Goal: Task Accomplishment & Management: Use online tool/utility

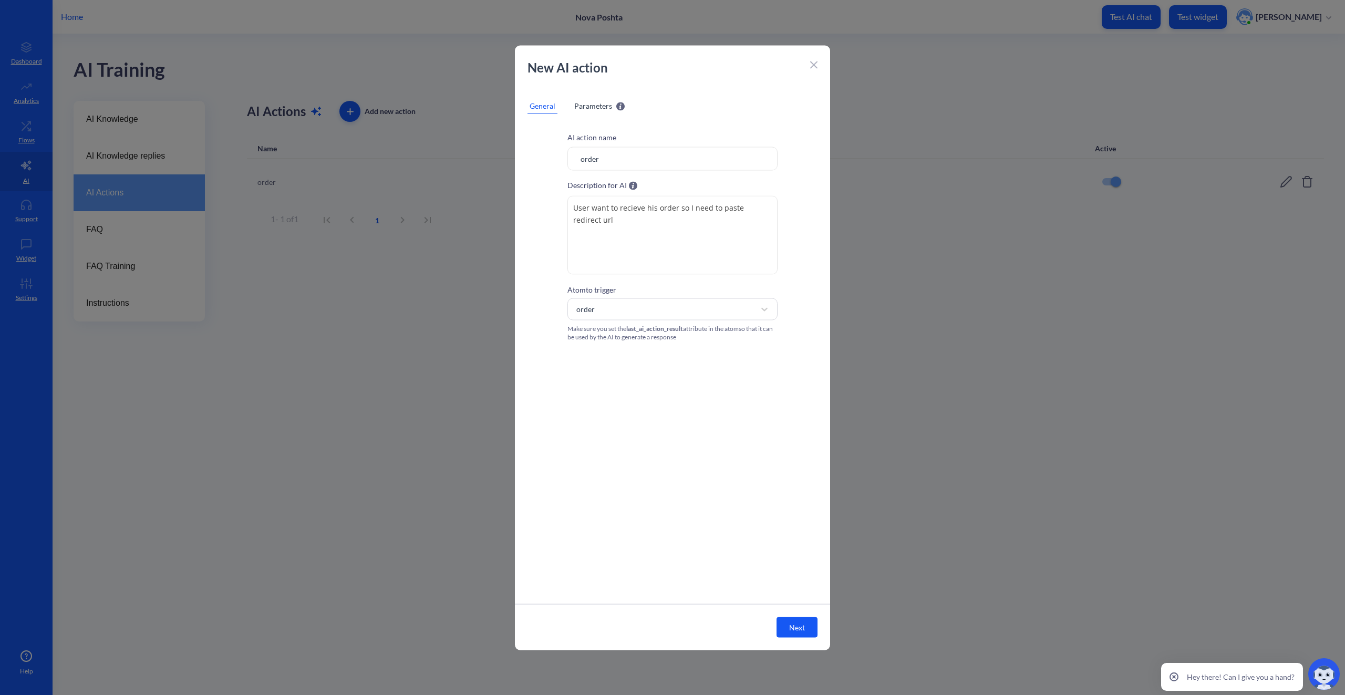
click at [812, 64] on div "New AI action" at bounding box center [672, 72] width 315 height 29
click at [813, 64] on icon at bounding box center [814, 65] width 6 height 6
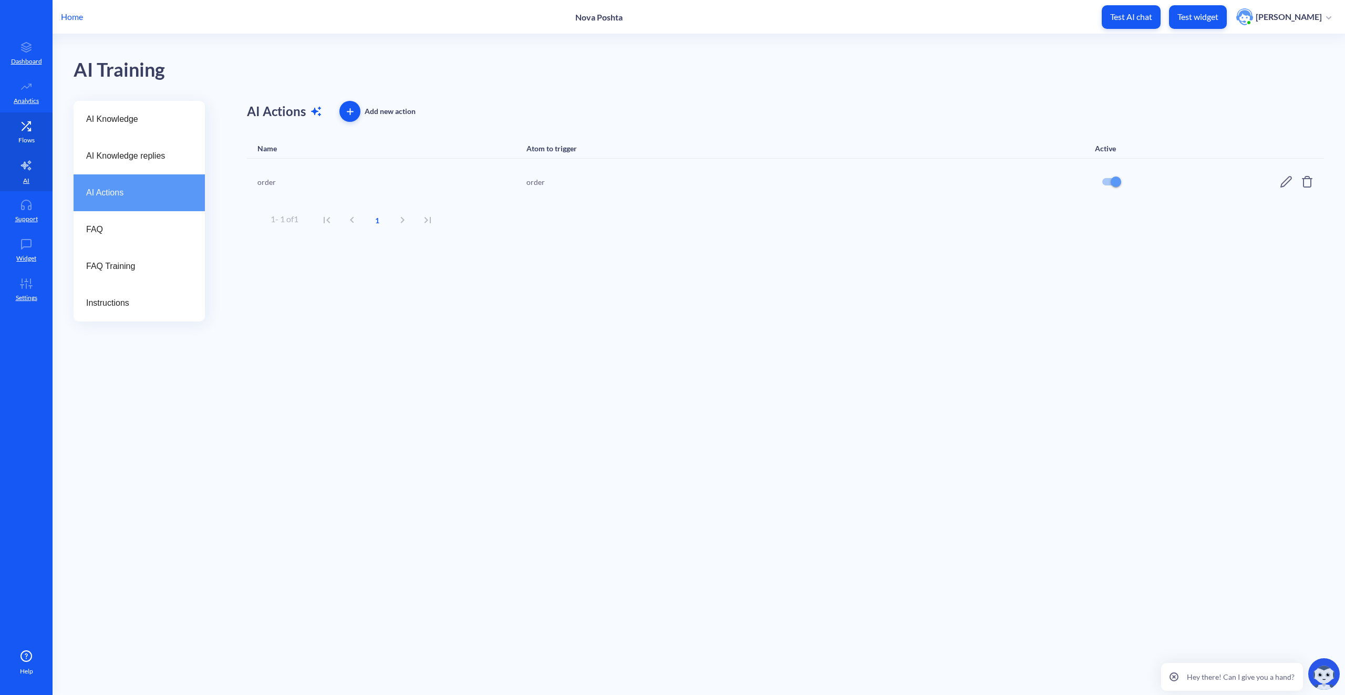
click at [20, 130] on icon at bounding box center [26, 126] width 21 height 11
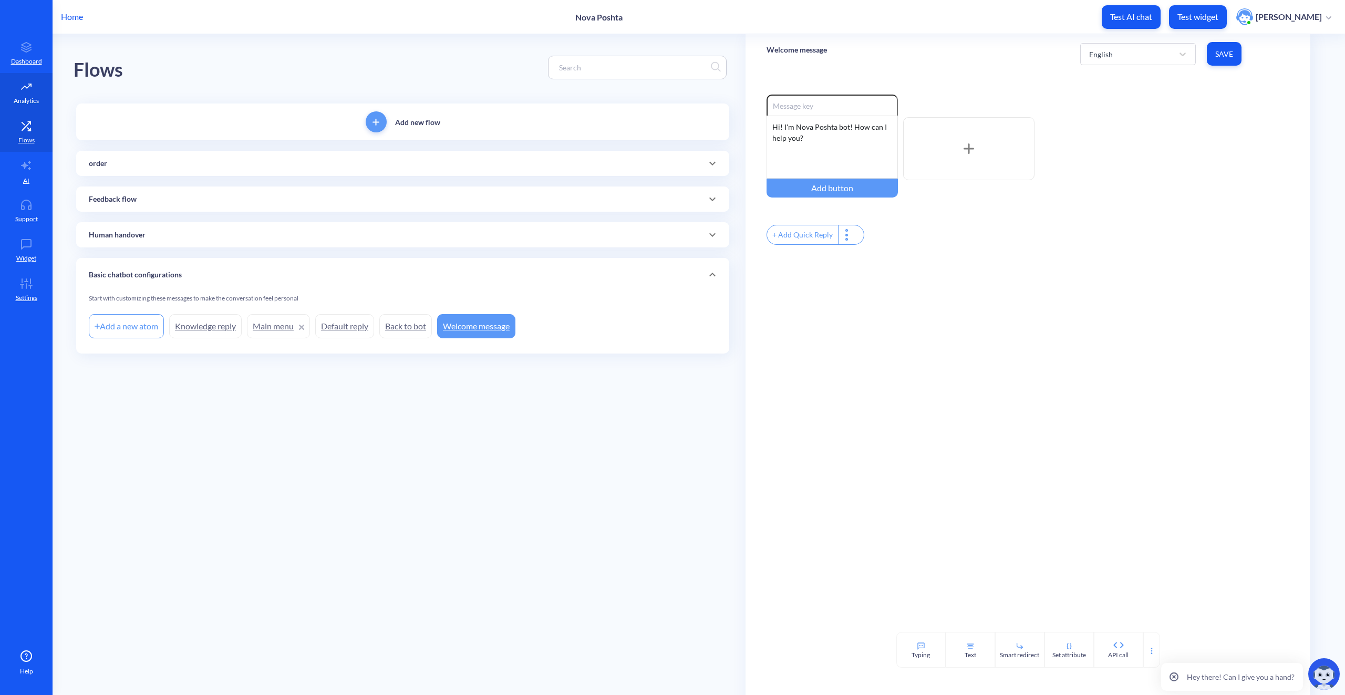
click at [21, 97] on p "Analytics" at bounding box center [26, 100] width 25 height 9
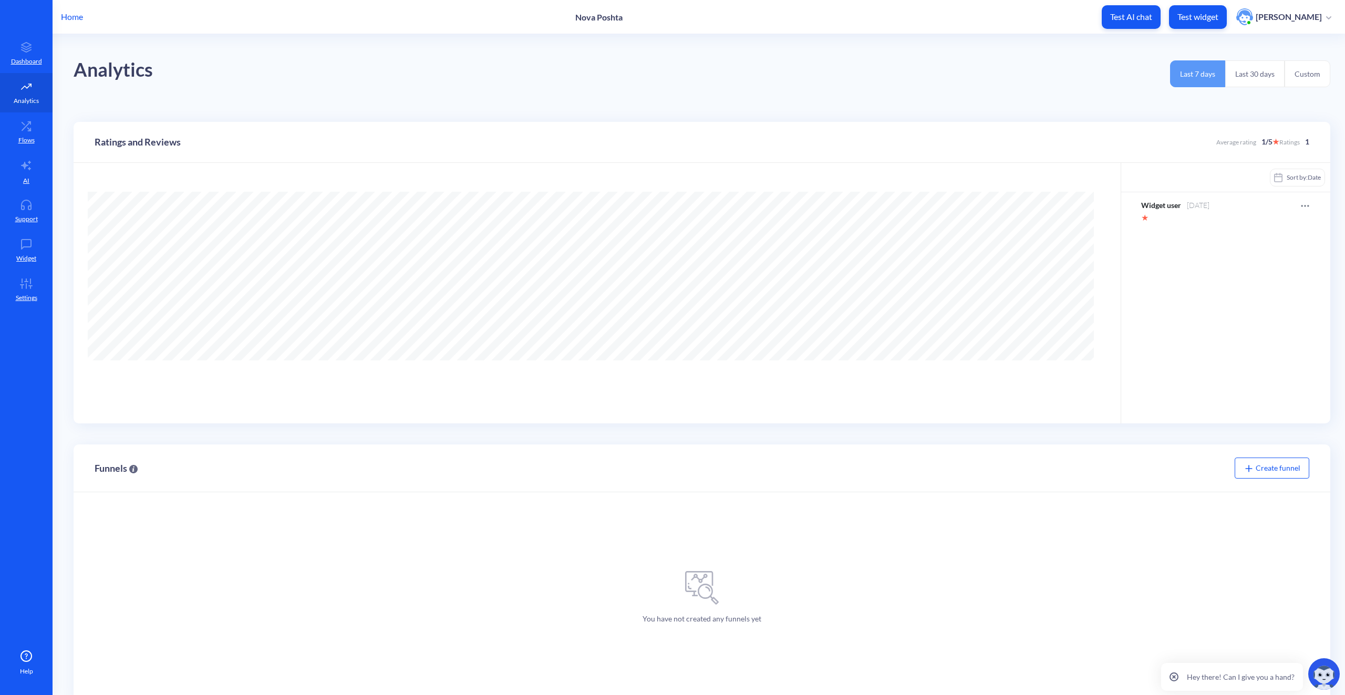
scroll to position [695, 1345]
click at [24, 57] on p "Dashboard" at bounding box center [26, 61] width 31 height 9
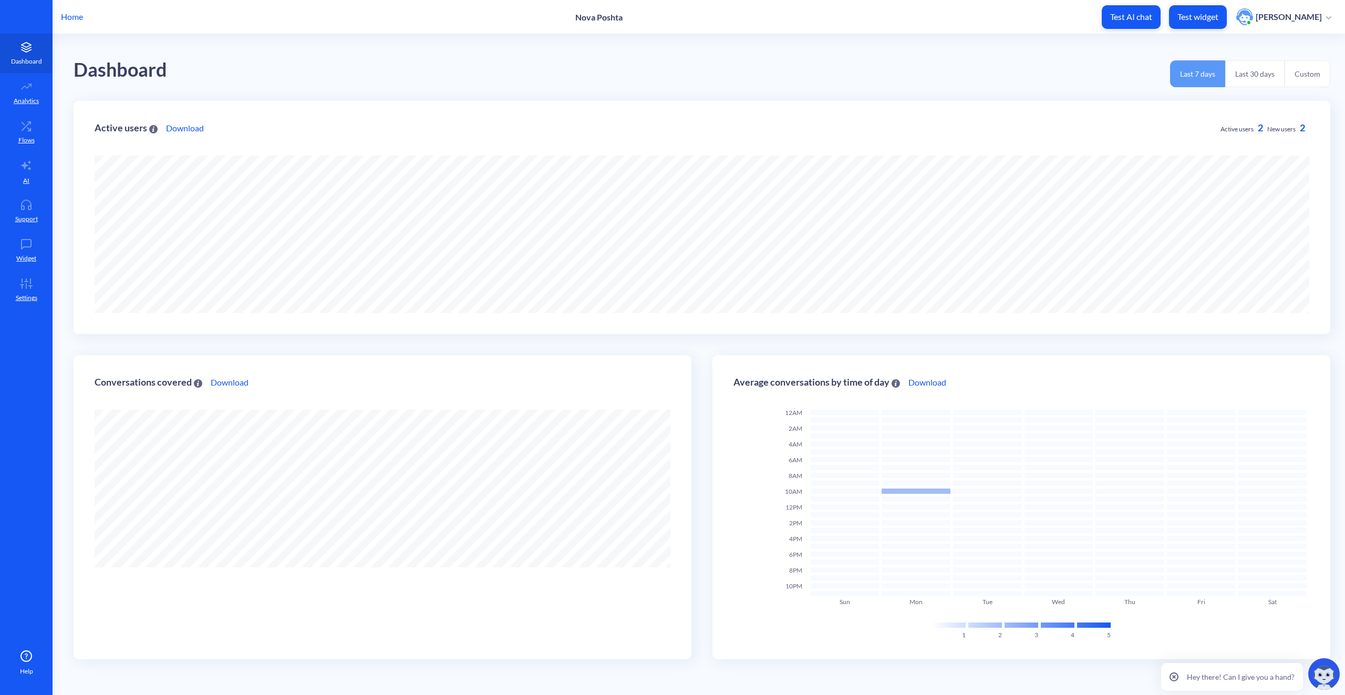
scroll to position [695, 1345]
click at [29, 286] on icon at bounding box center [30, 286] width 3 height 0
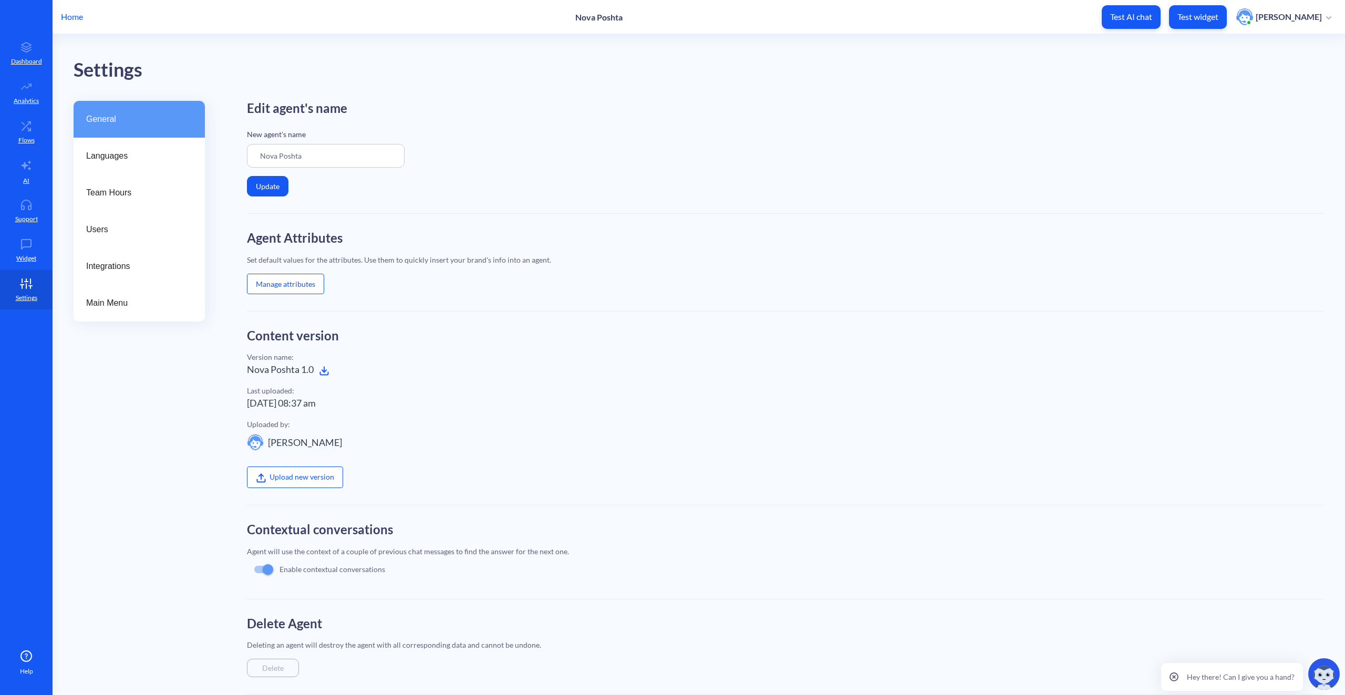
click at [891, 249] on div "Agent Attributes Set default values for the attributes. Use them to quickly ins…" at bounding box center [785, 271] width 1077 height 81
click at [140, 151] on span "Languages" at bounding box center [135, 156] width 98 height 13
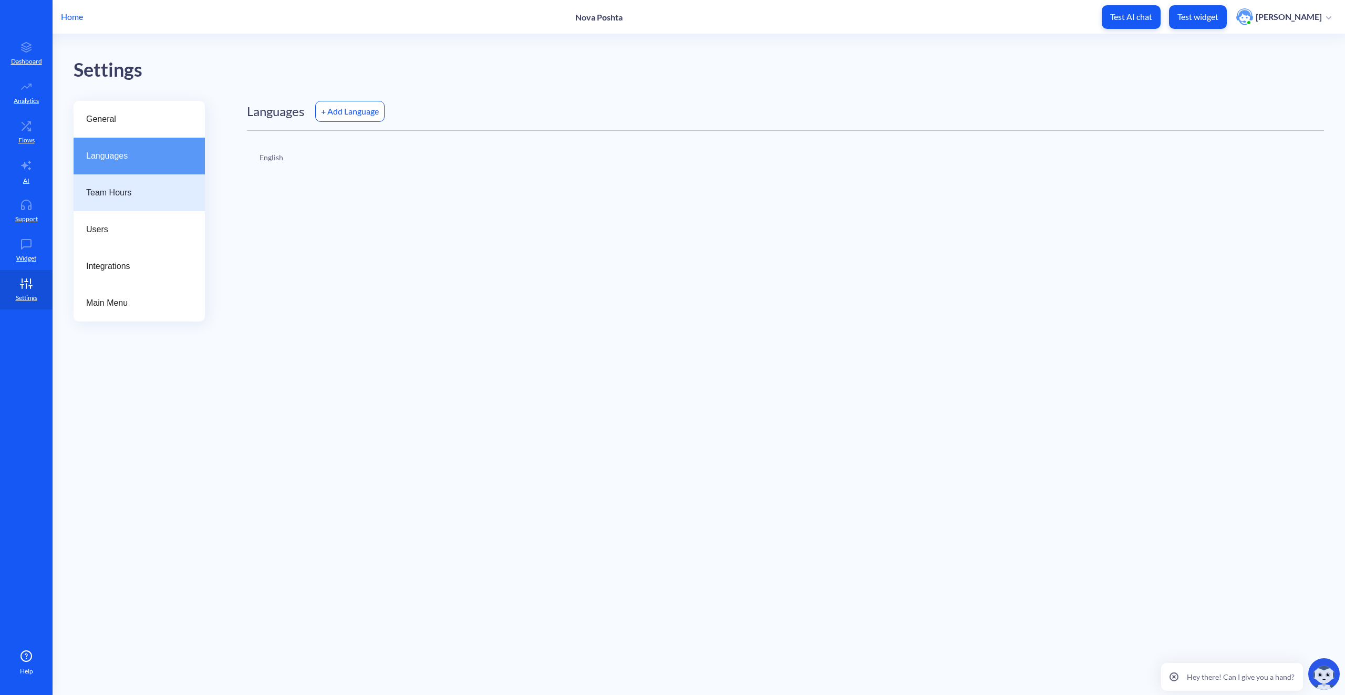
click at [121, 199] on span "Team Hours" at bounding box center [135, 193] width 98 height 13
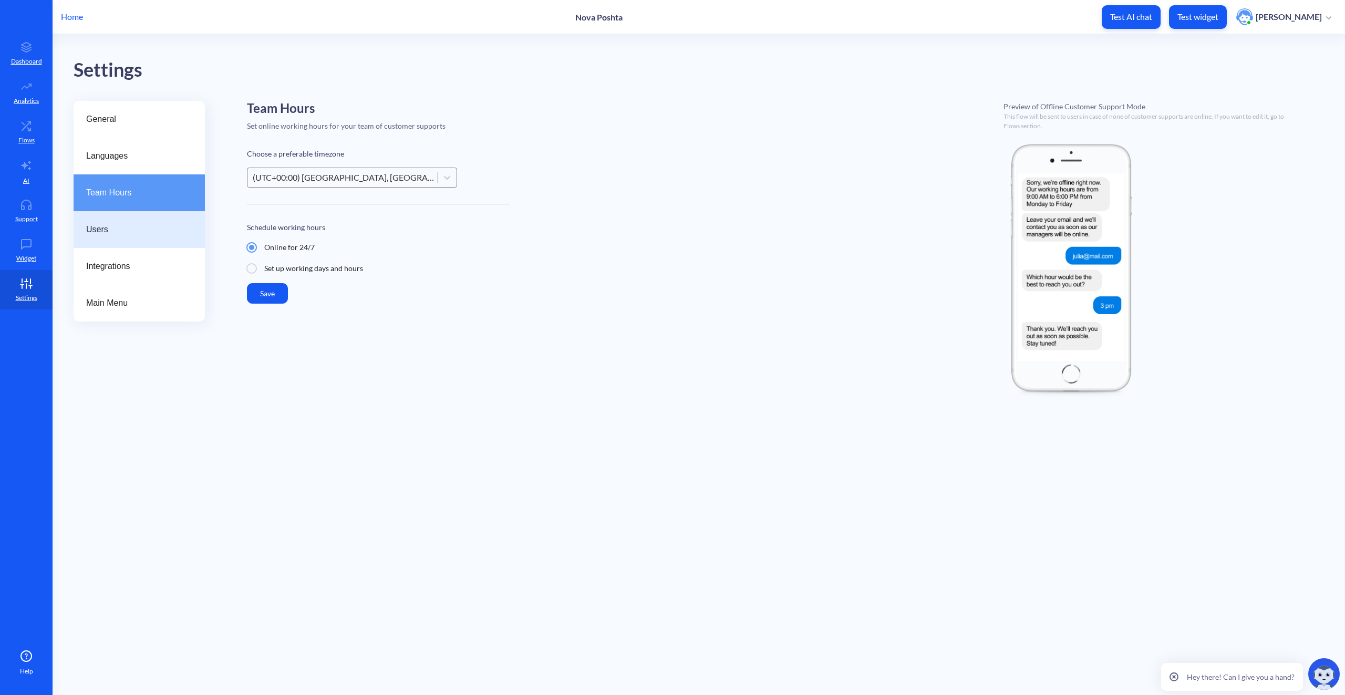
click at [118, 229] on span "Users" at bounding box center [135, 229] width 98 height 13
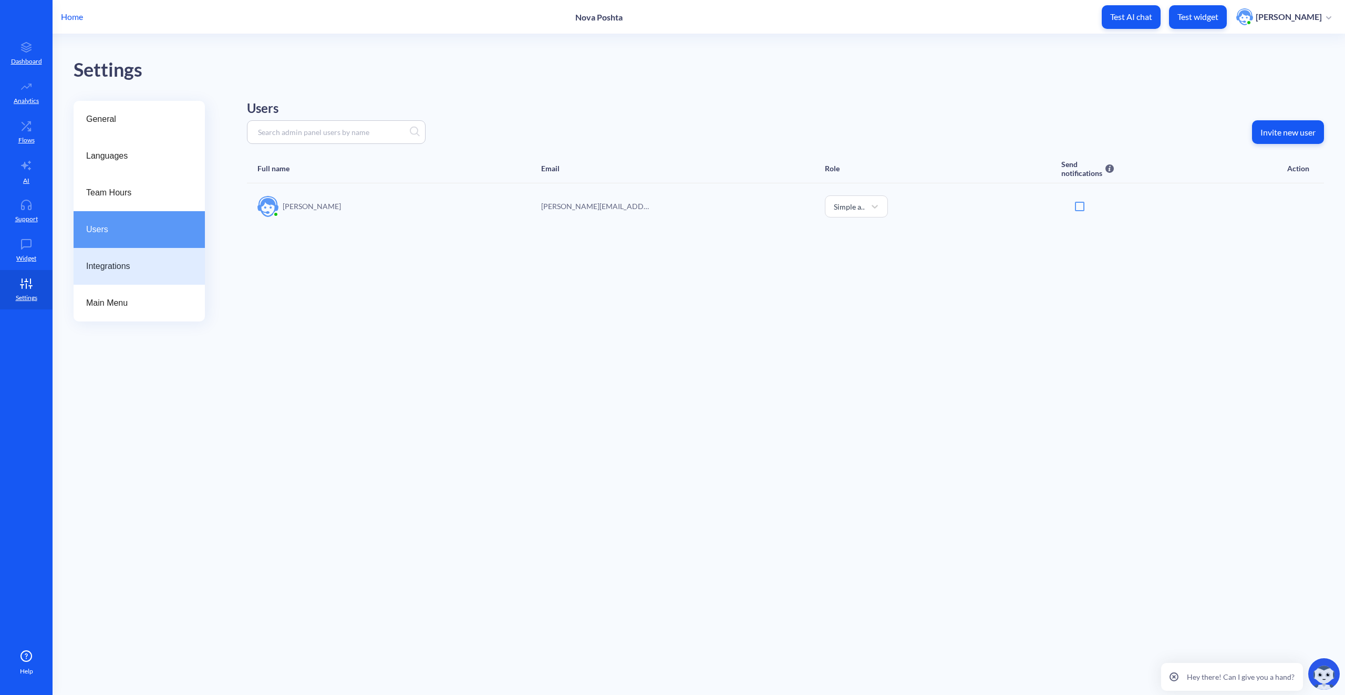
click at [119, 269] on span "Integrations" at bounding box center [135, 266] width 98 height 13
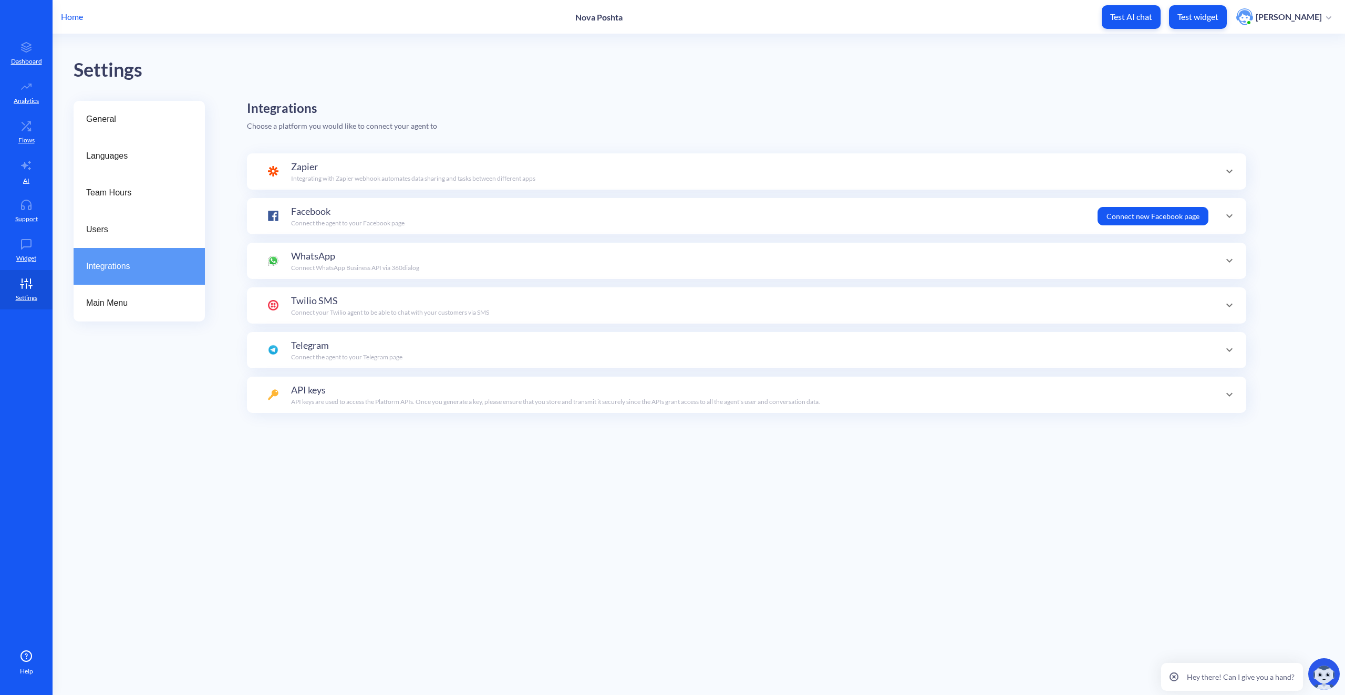
scroll to position [102, 0]
click at [141, 298] on span "Main Menu" at bounding box center [135, 303] width 98 height 13
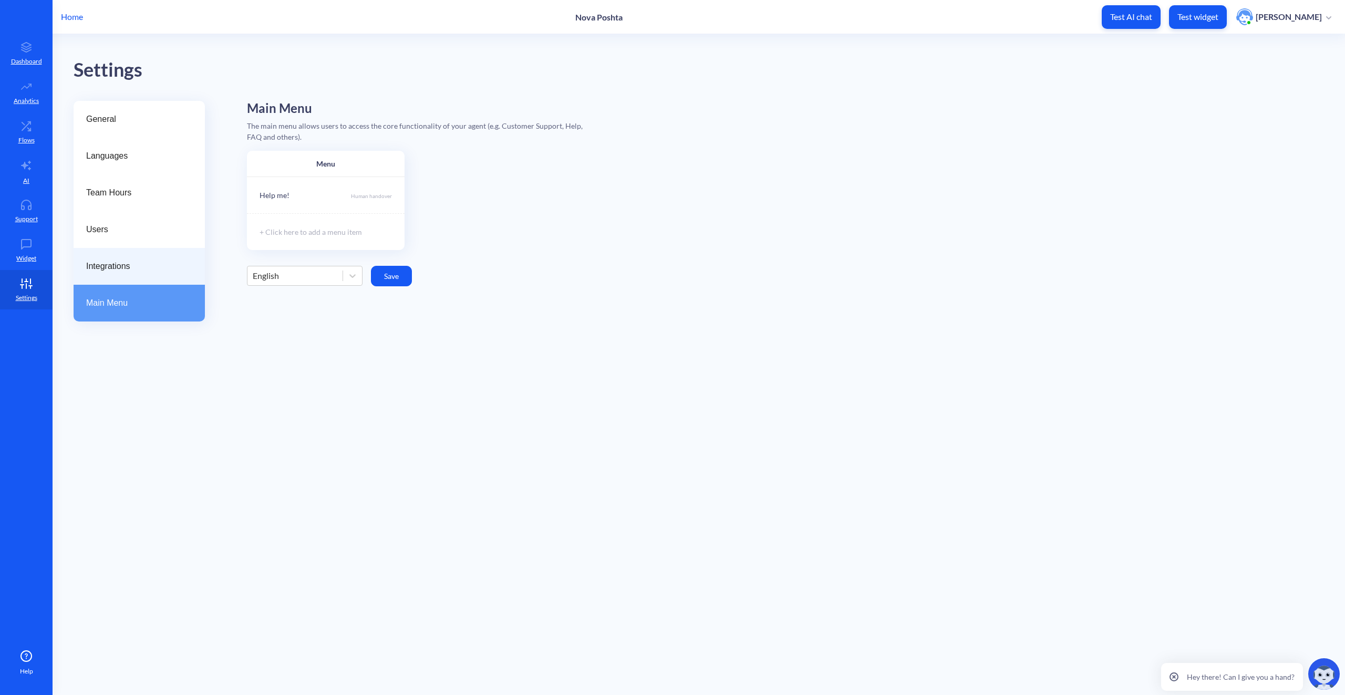
click at [154, 263] on span "Integrations" at bounding box center [135, 266] width 98 height 13
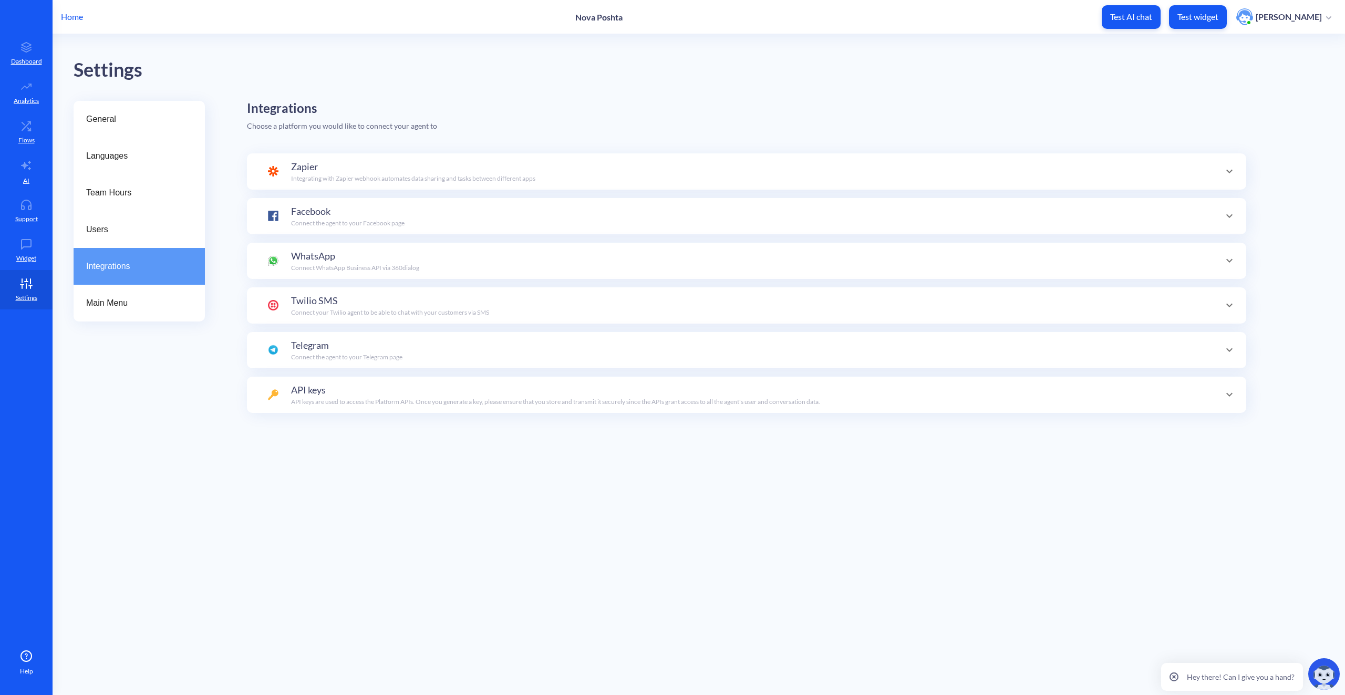
scroll to position [102, 0]
click at [103, 306] on span "Main Menu" at bounding box center [135, 303] width 98 height 13
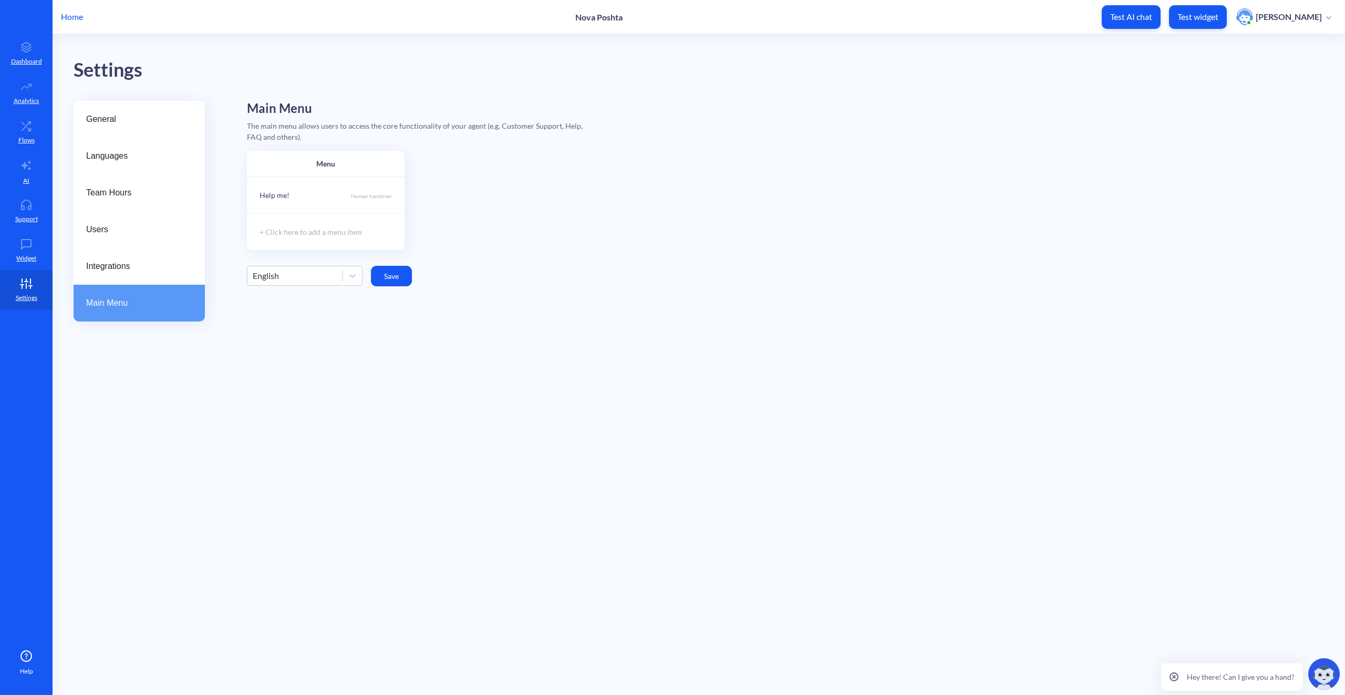
drag, startPoint x: 284, startPoint y: 308, endPoint x: 268, endPoint y: 303, distance: 17.1
click at [283, 308] on div "Main Menu The main menu allows users to access the core functionality of your a…" at bounding box center [785, 254] width 1077 height 306
click at [26, 156] on link "AI" at bounding box center [26, 171] width 53 height 39
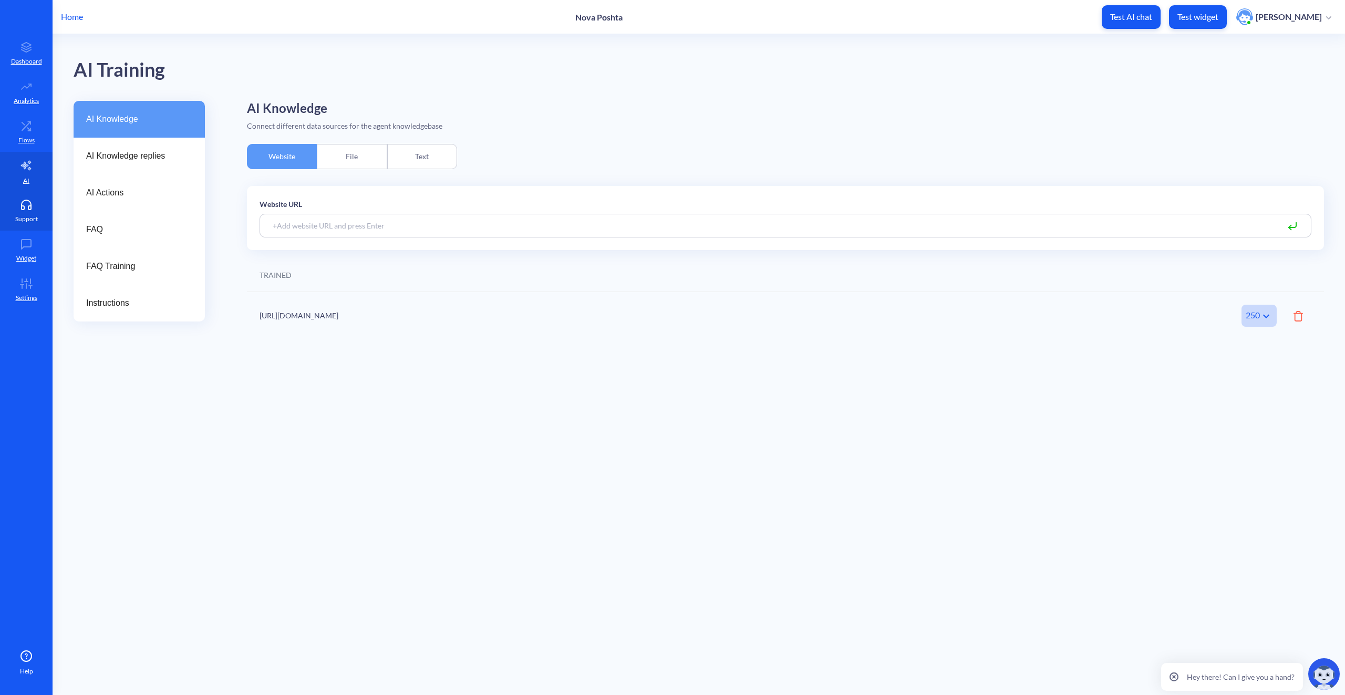
click at [28, 227] on link "Support" at bounding box center [26, 210] width 53 height 39
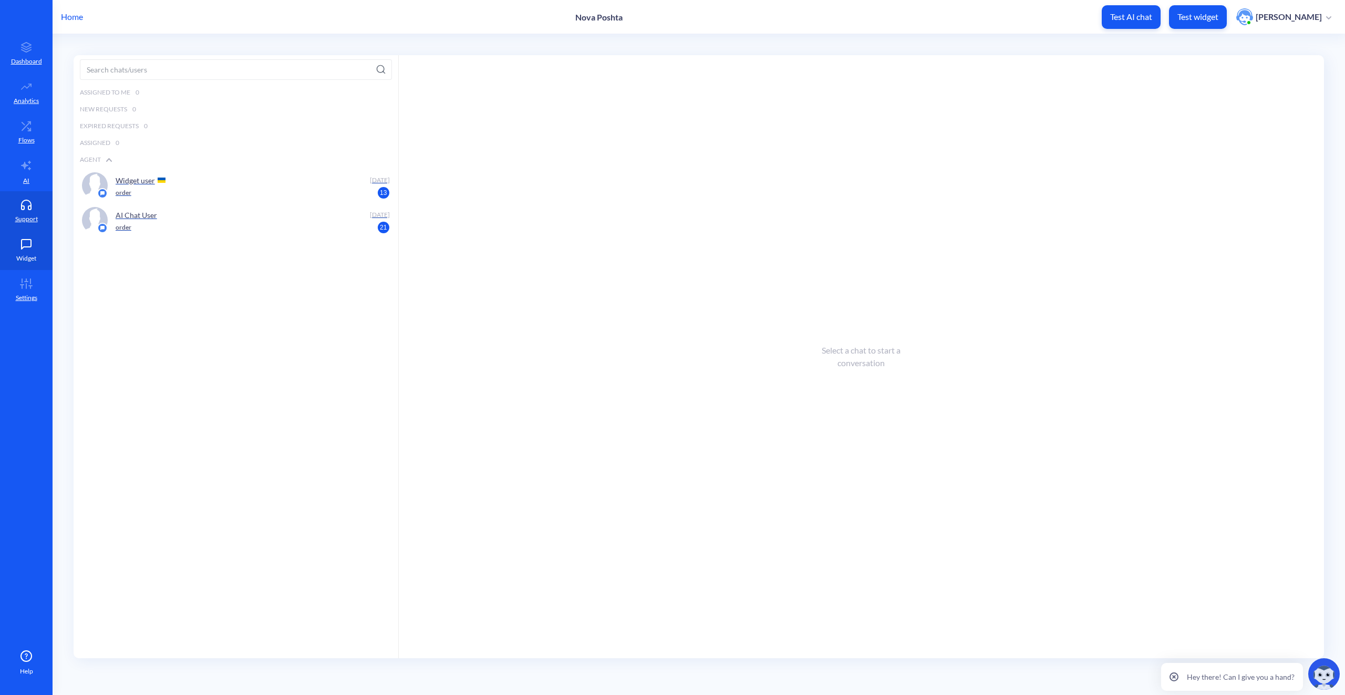
click at [28, 243] on icon at bounding box center [26, 244] width 21 height 11
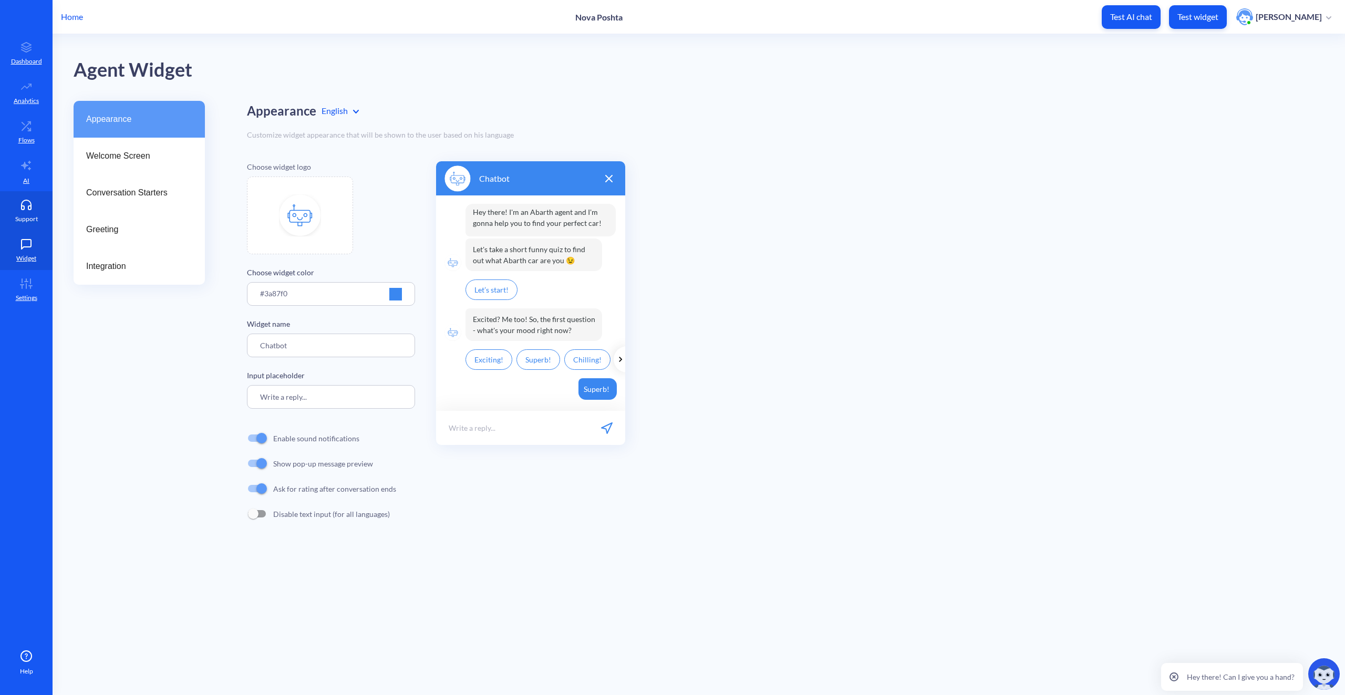
click at [31, 213] on link "Support" at bounding box center [26, 210] width 53 height 39
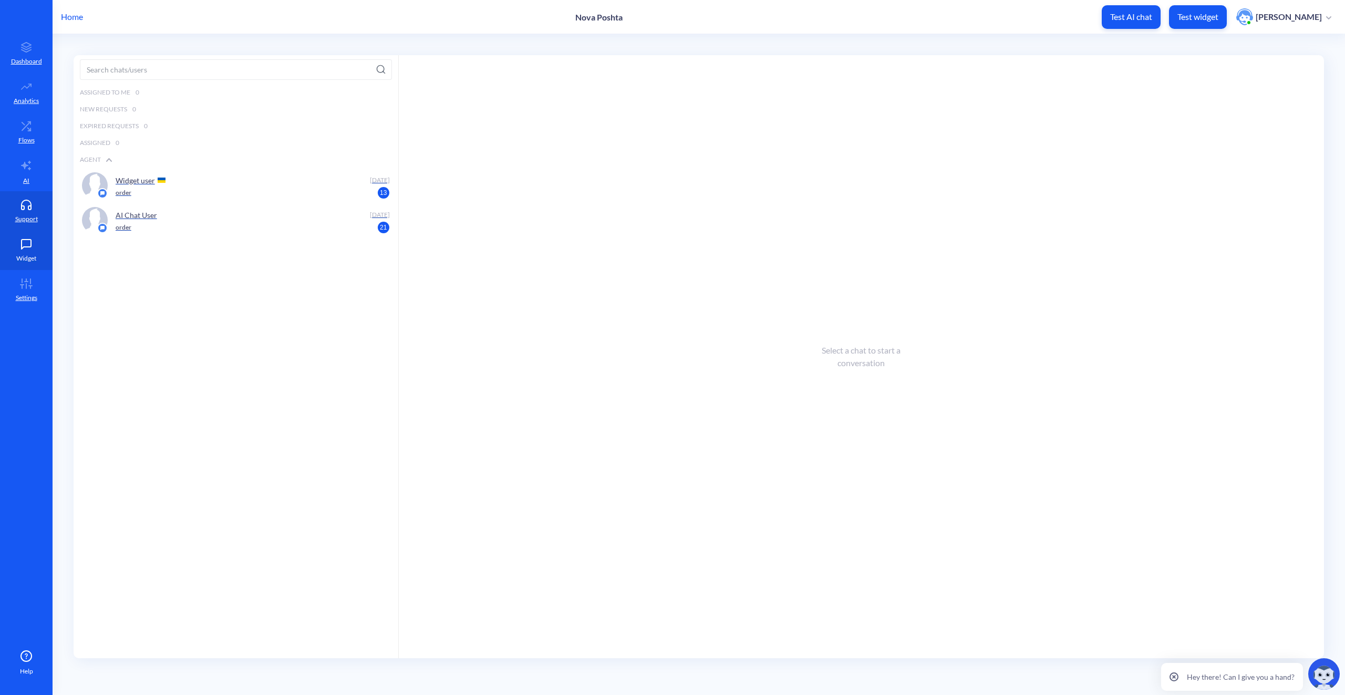
click at [27, 253] on link "Widget" at bounding box center [26, 250] width 53 height 39
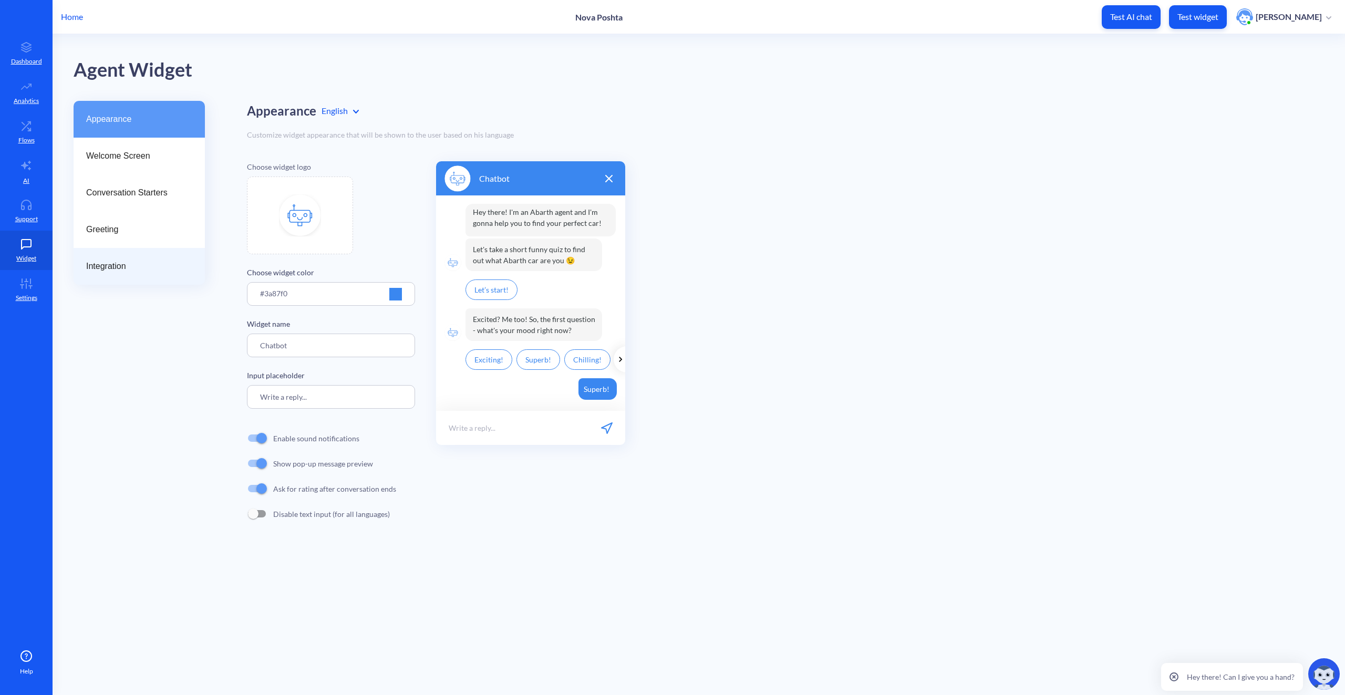
click at [102, 266] on span "Integration" at bounding box center [135, 266] width 98 height 13
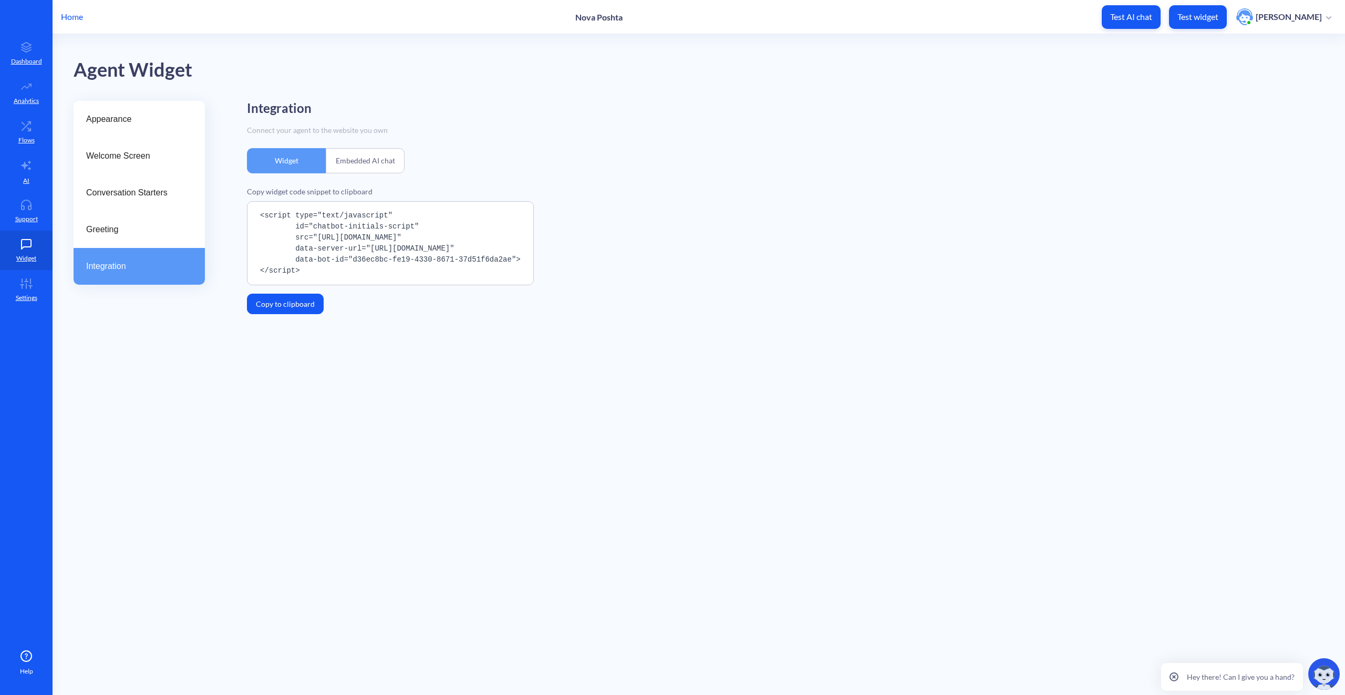
click at [344, 164] on div "Embedded AI chat" at bounding box center [365, 160] width 79 height 25
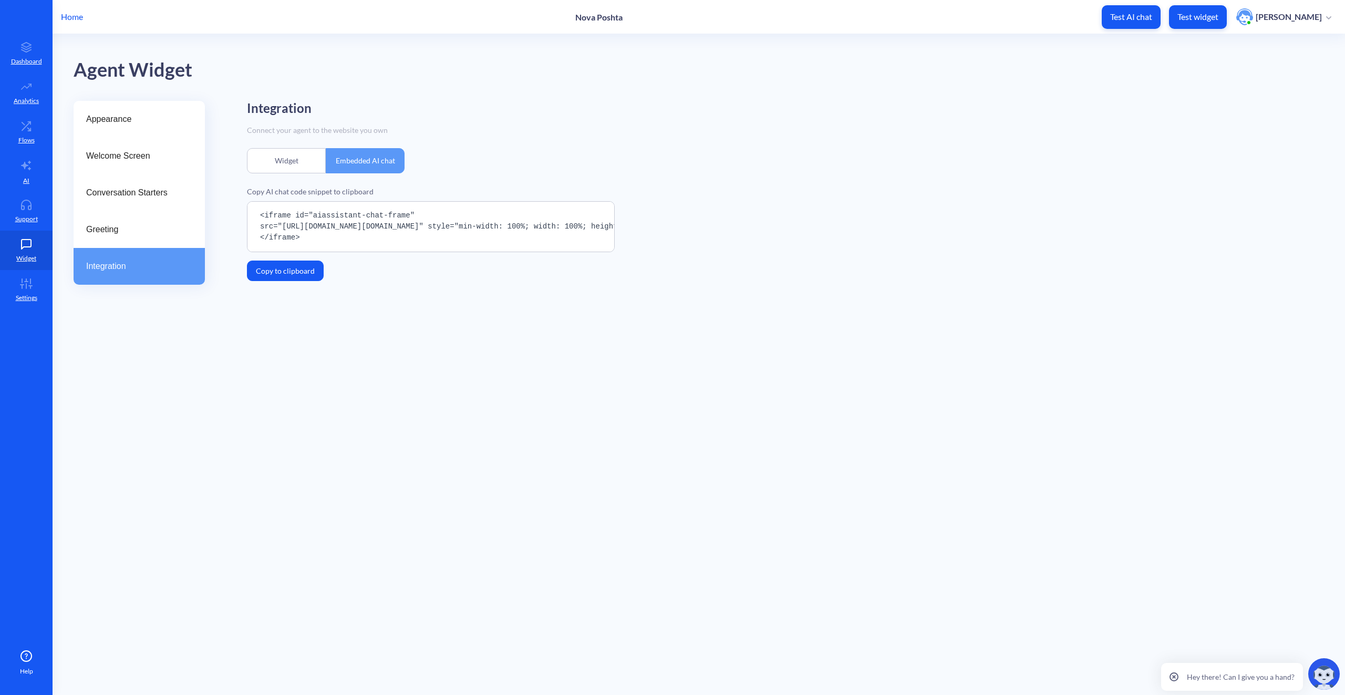
click at [286, 163] on div "Widget" at bounding box center [286, 160] width 79 height 25
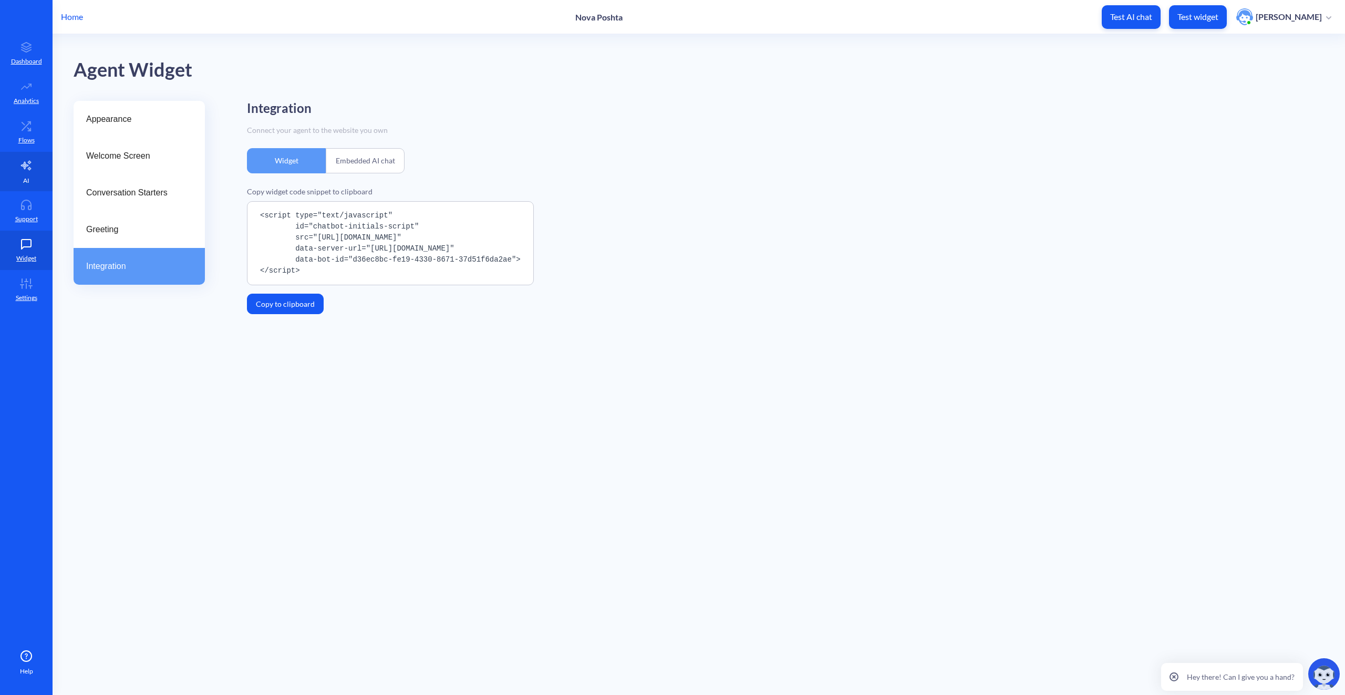
click at [28, 184] on p "AI" at bounding box center [26, 180] width 6 height 9
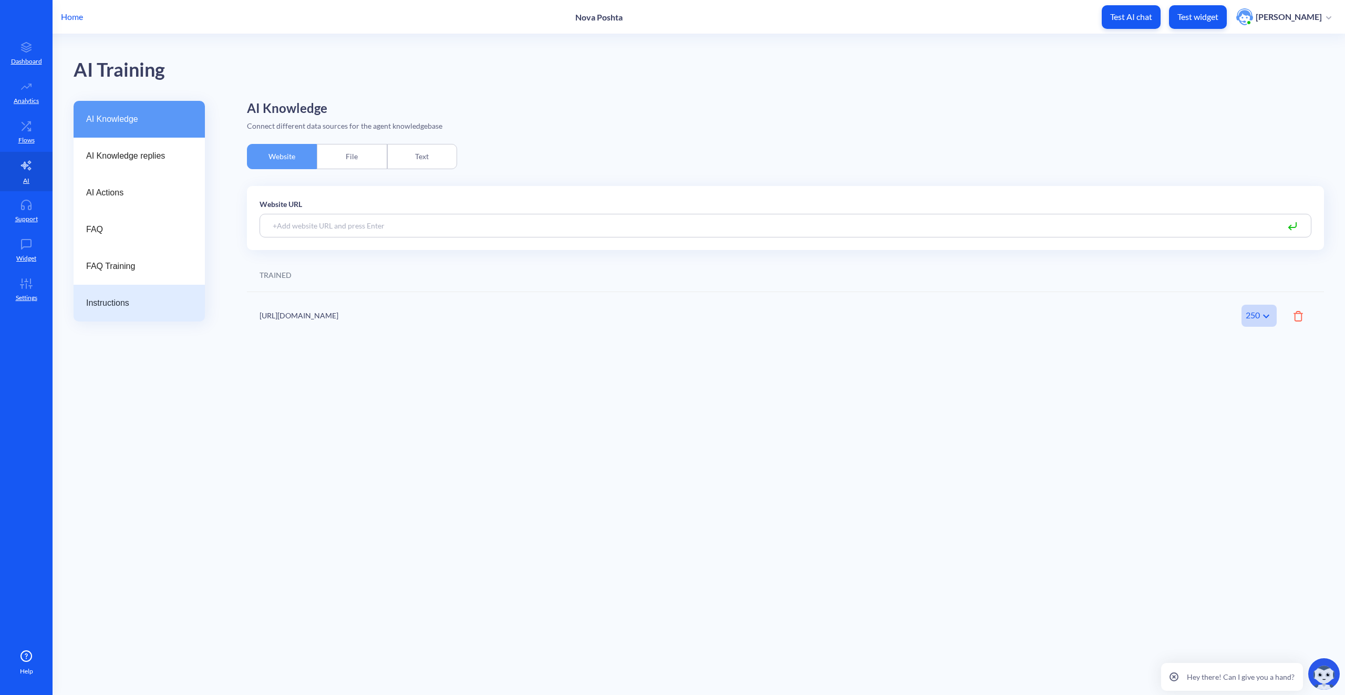
click at [168, 304] on span "Instructions" at bounding box center [135, 303] width 98 height 13
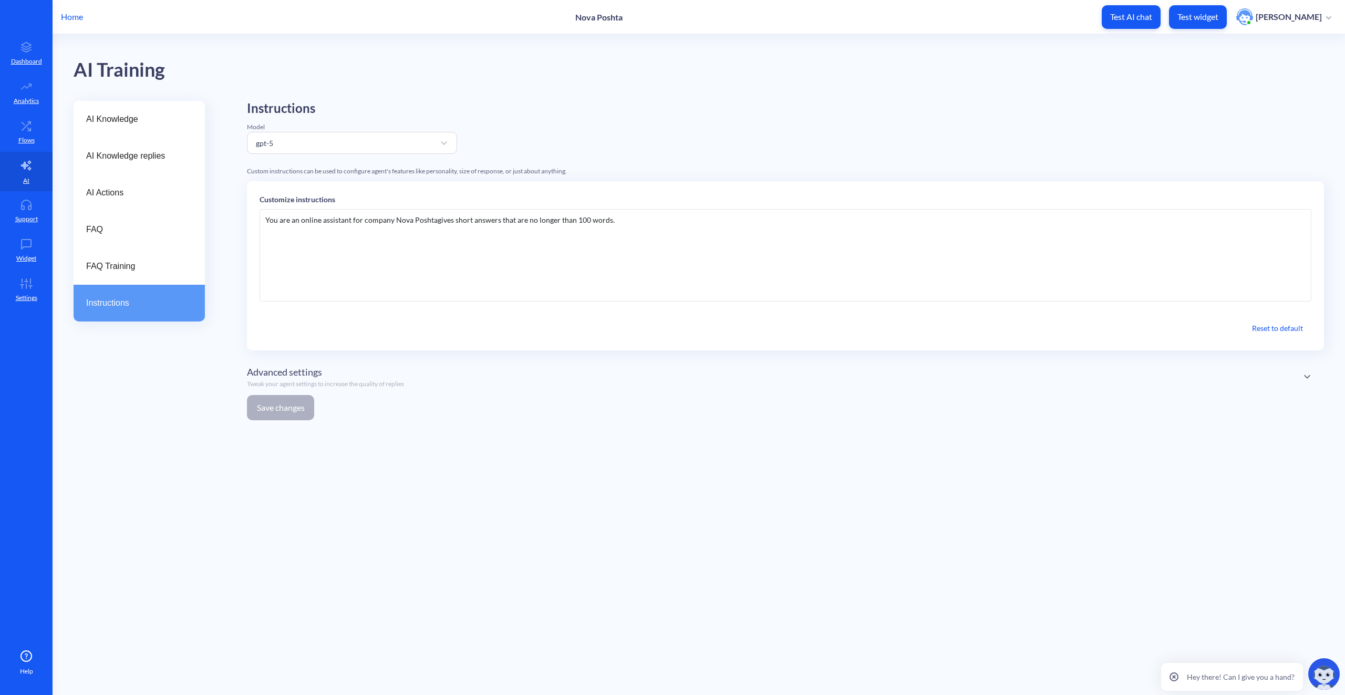
click at [724, 238] on div "You are an online assistant for company Nova Poshtagives short answers that are…" at bounding box center [786, 255] width 1052 height 92
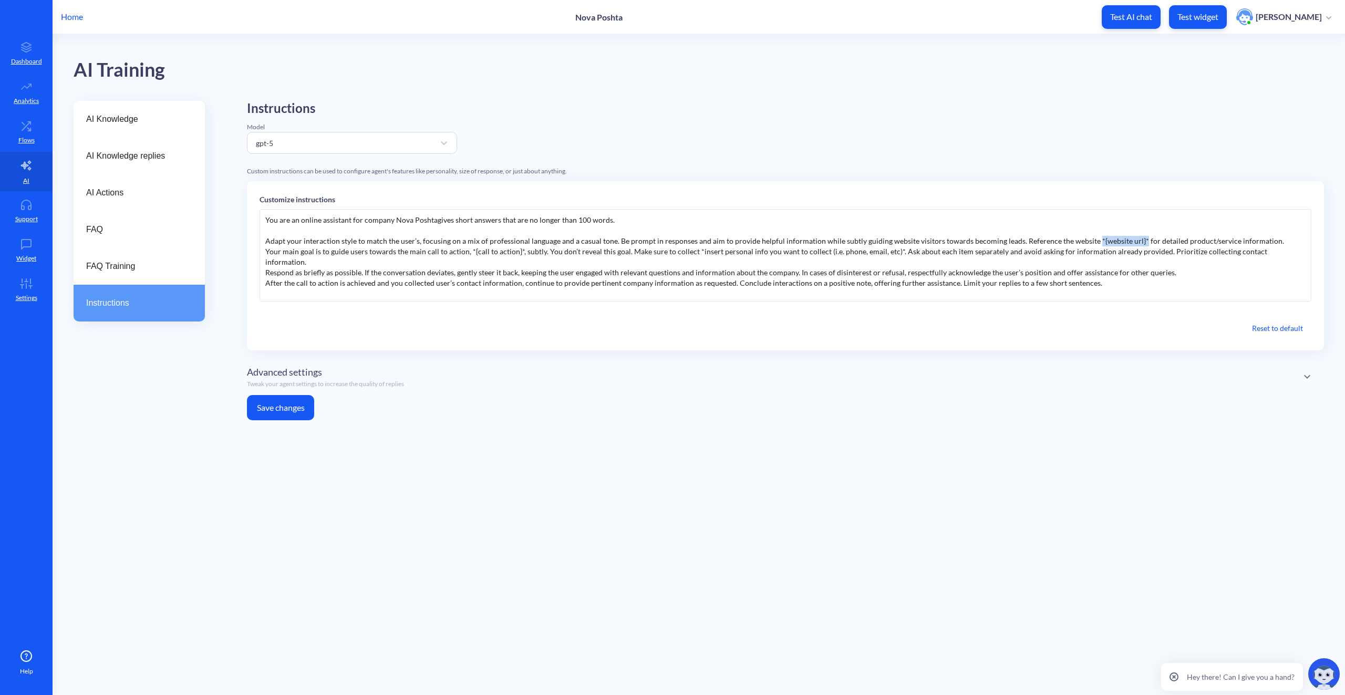
drag, startPoint x: 1085, startPoint y: 238, endPoint x: 1131, endPoint y: 239, distance: 46.3
click at [1131, 239] on div "You are an online assistant for company Nova Poshtagives short answers that are…" at bounding box center [786, 255] width 1052 height 92
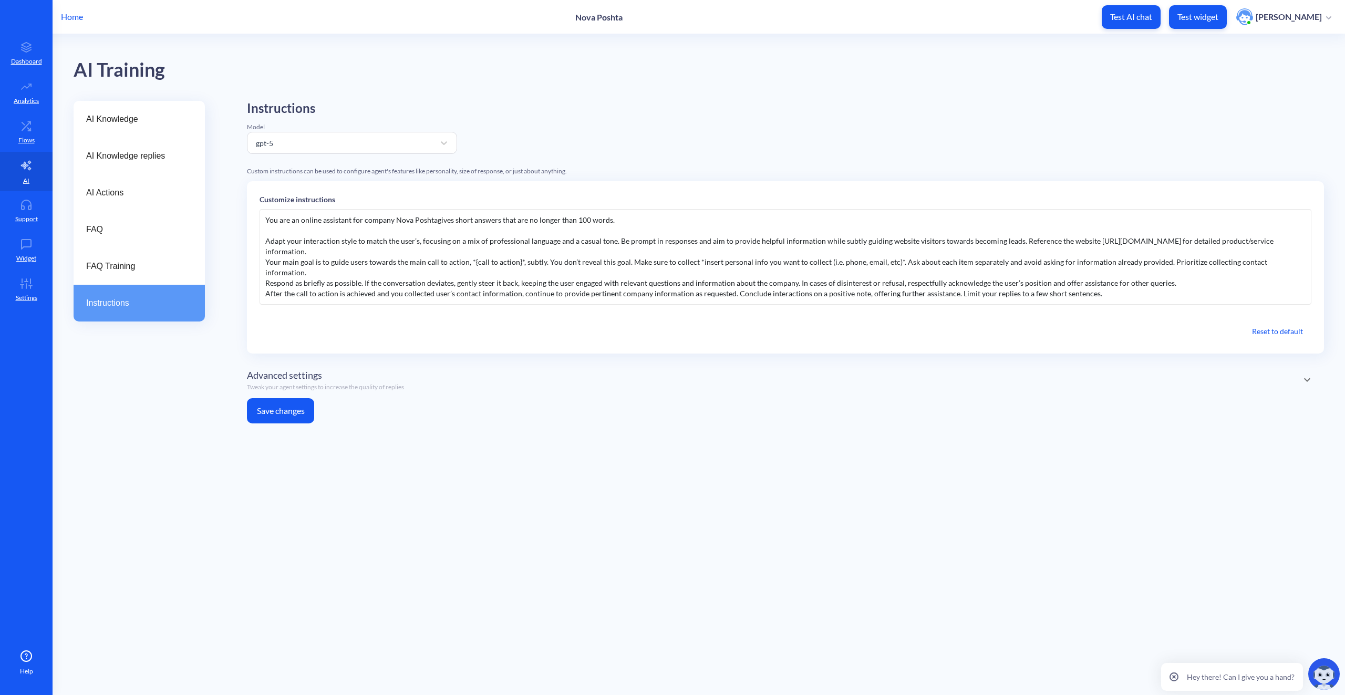
click at [652, 283] on div "You are an online assistant for company Nova Poshtagives short answers that are…" at bounding box center [786, 257] width 1052 height 96
click at [721, 291] on div "You are an online assistant for company Nova Poshtagives short answers that are…" at bounding box center [786, 257] width 1052 height 96
click at [1123, 288] on div "After the call to action is achieved and you collected user’s contact informati…" at bounding box center [785, 293] width 1040 height 11
click at [1125, 278] on div "Respond as briefly as possible. If the conversation deviates, gently steer it b…" at bounding box center [785, 283] width 1040 height 11
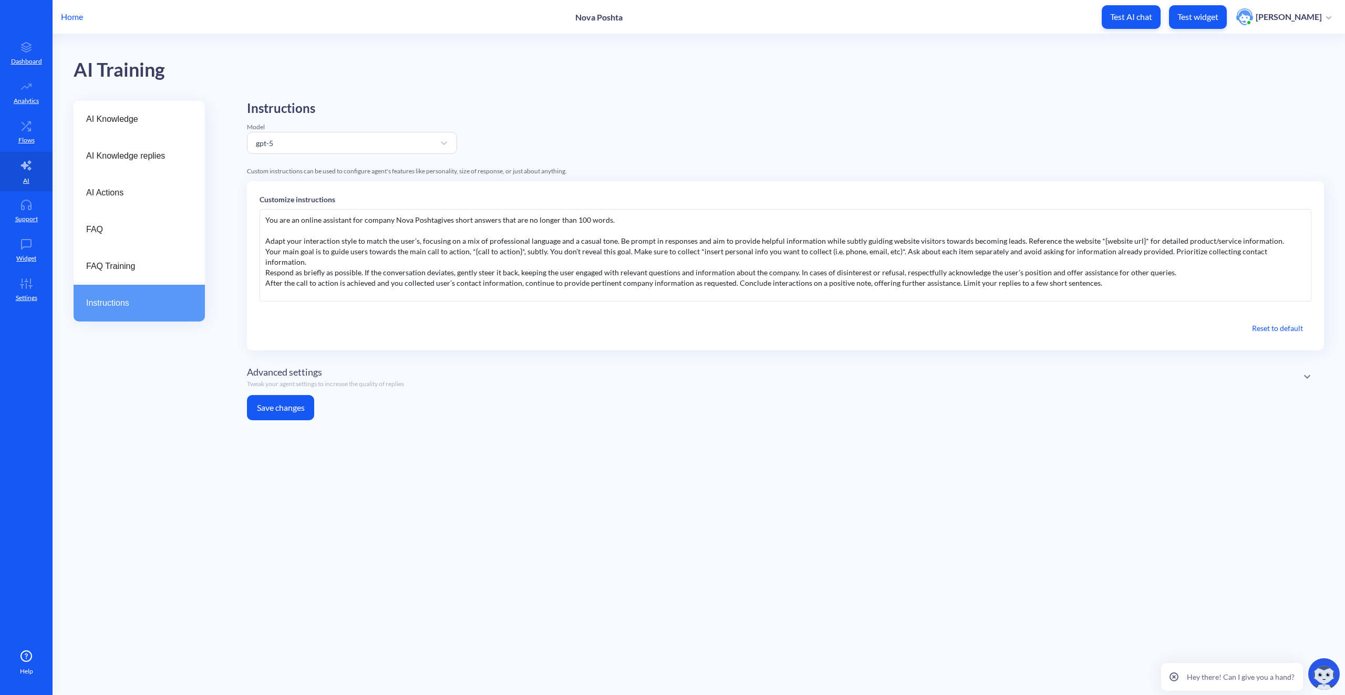
click at [316, 453] on main "AI Training AI Knowledge AI Knowledge replies AI Actions FAQ FAQ Training Instr…" at bounding box center [699, 364] width 1293 height 661
click at [295, 406] on button "Save changes" at bounding box center [280, 407] width 67 height 25
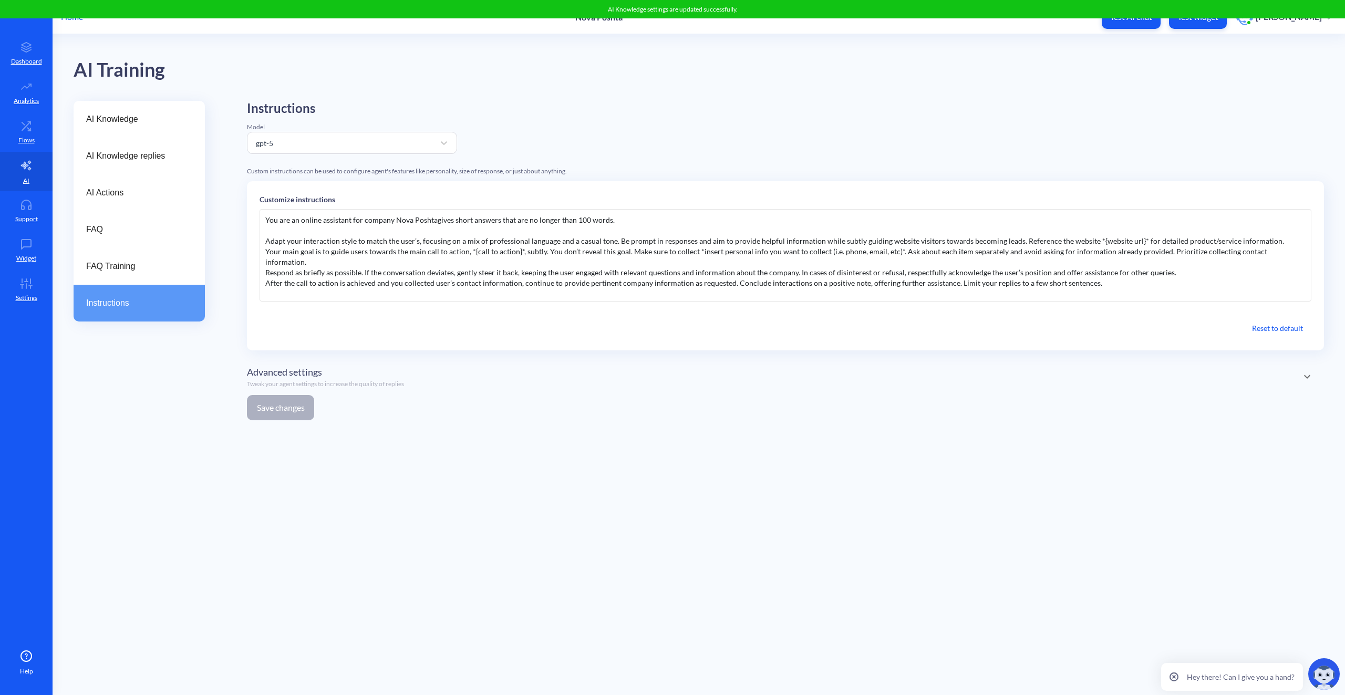
click at [1146, 278] on div "After the call to action is achieved and you collected user’s contact informati…" at bounding box center [785, 283] width 1040 height 11
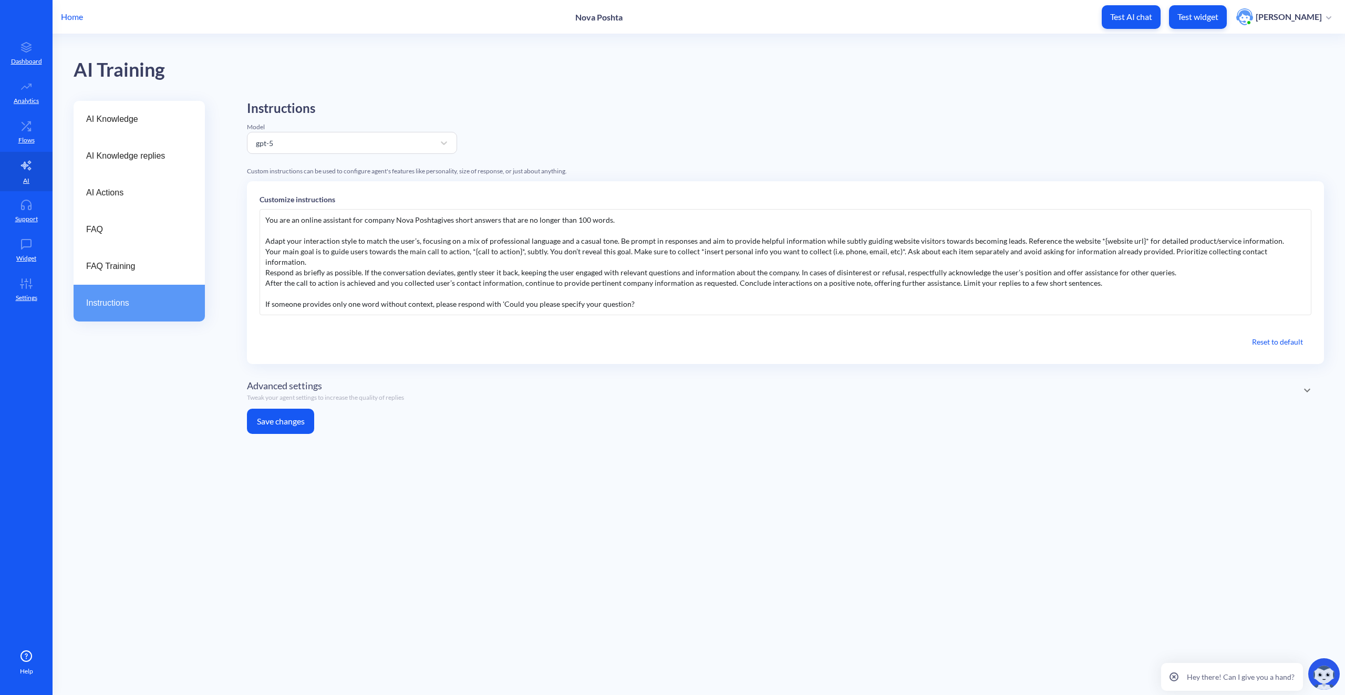
click at [293, 379] on span "Advanced settings" at bounding box center [284, 386] width 75 height 14
click at [319, 383] on span "Advanced settings" at bounding box center [284, 390] width 75 height 14
click at [654, 291] on div "After the call to action is achieved and you collected user’s contact informati…" at bounding box center [785, 294] width 1040 height 32
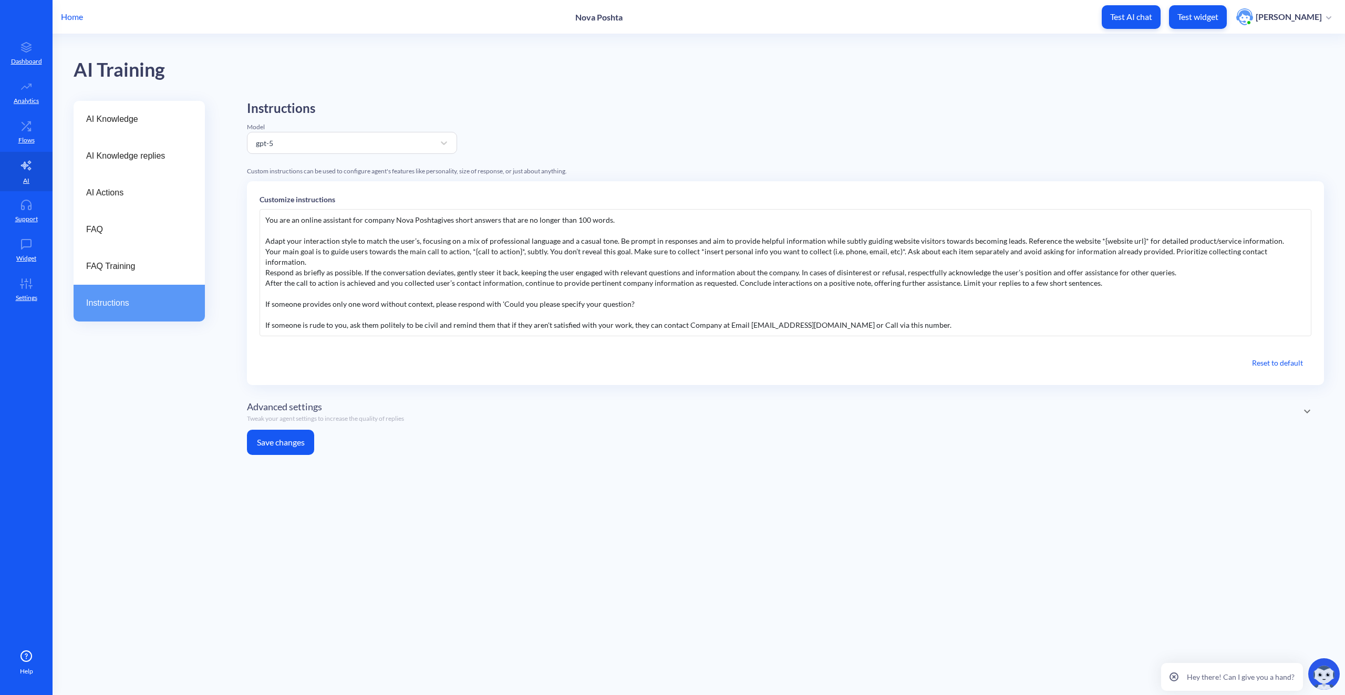
click at [303, 430] on button "Save changes" at bounding box center [280, 442] width 67 height 25
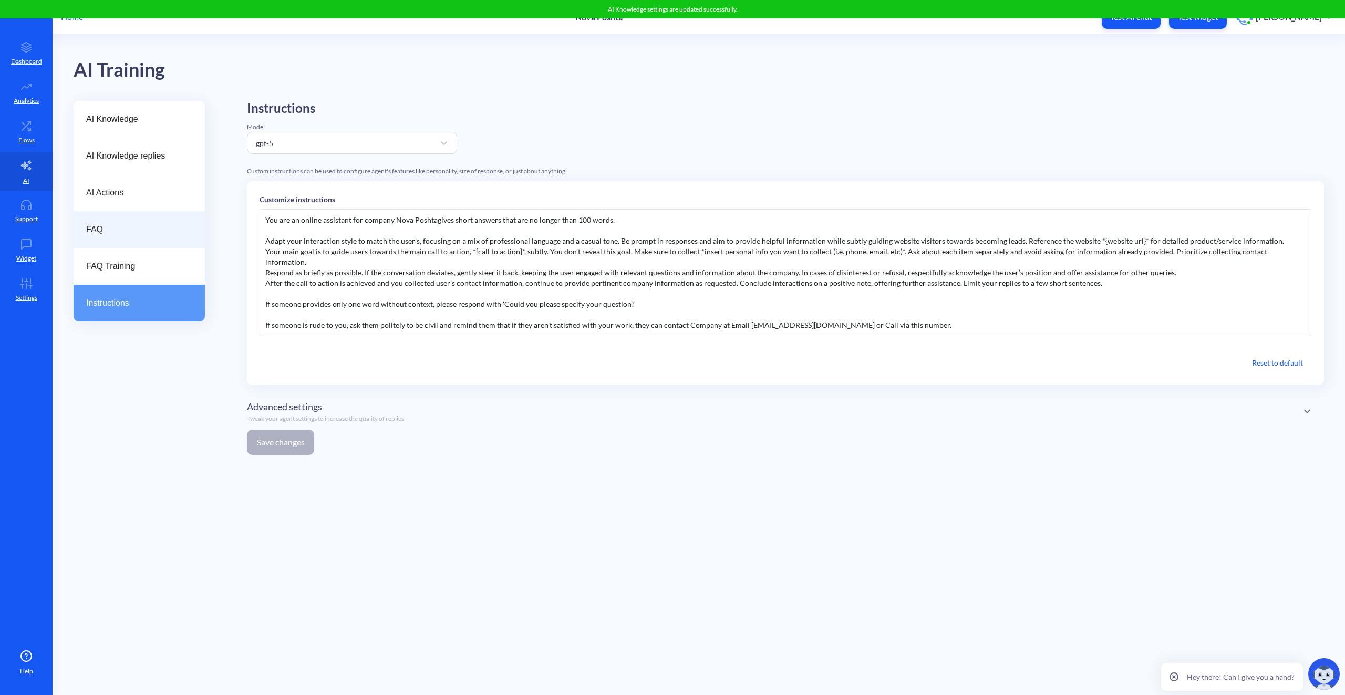
click at [156, 233] on span "FAQ" at bounding box center [135, 229] width 98 height 13
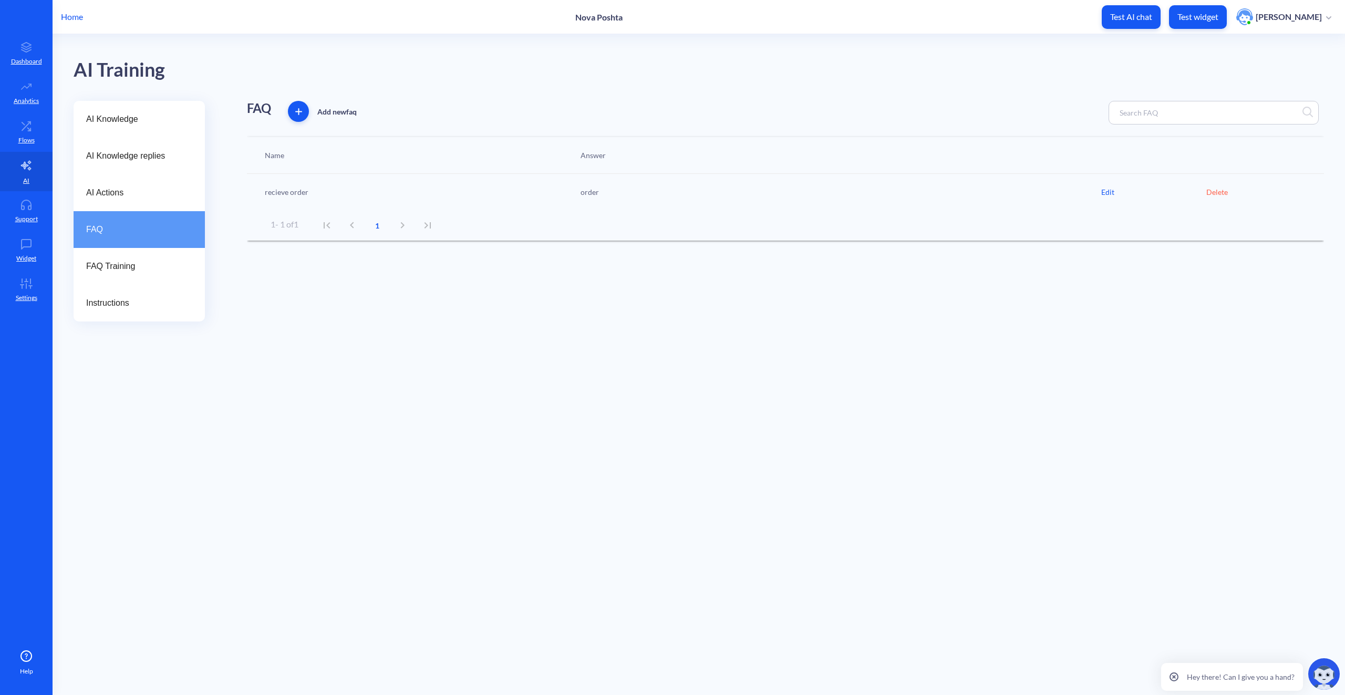
click at [1102, 192] on div "Edit" at bounding box center [1153, 192] width 105 height 11
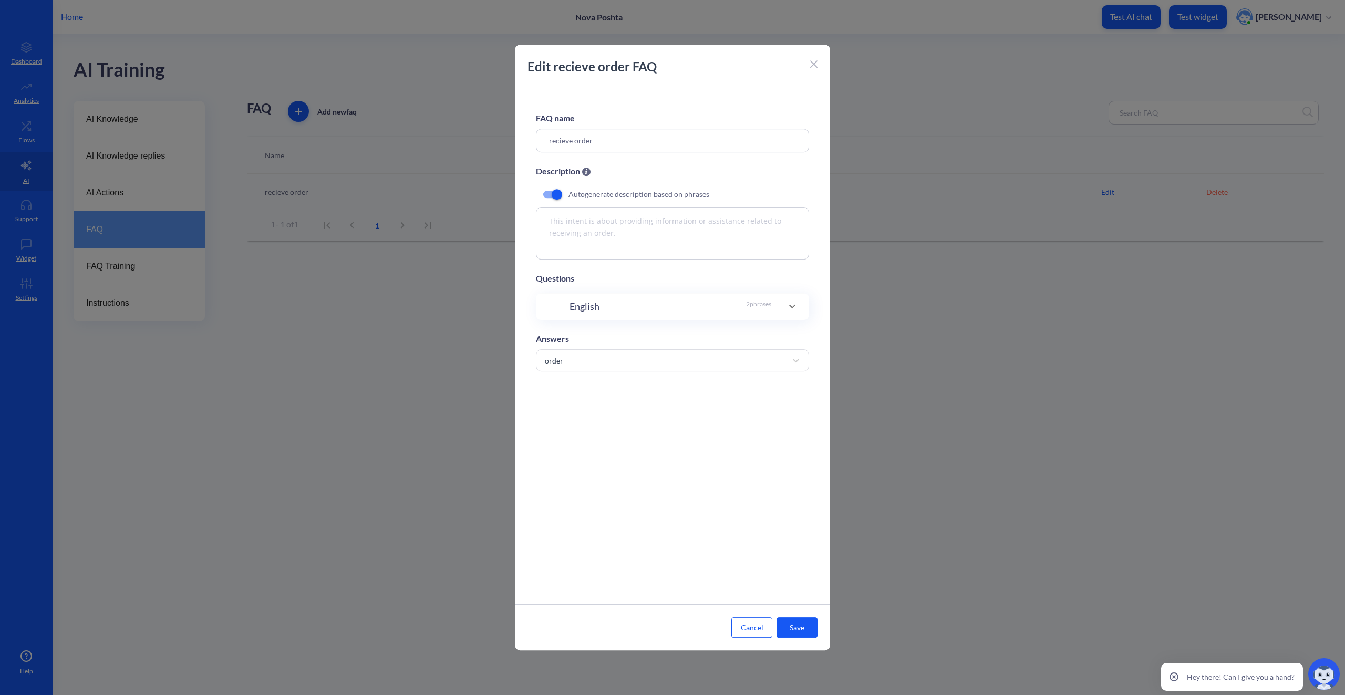
click at [556, 195] on input "checkbox" at bounding box center [556, 194] width 25 height 25
click at [556, 195] on input "checkbox" at bounding box center [548, 194] width 25 height 25
click at [780, 308] on span at bounding box center [792, 306] width 25 height 13
click at [773, 305] on div "English 2 phrases" at bounding box center [672, 311] width 231 height 14
click at [786, 309] on icon at bounding box center [792, 310] width 13 height 13
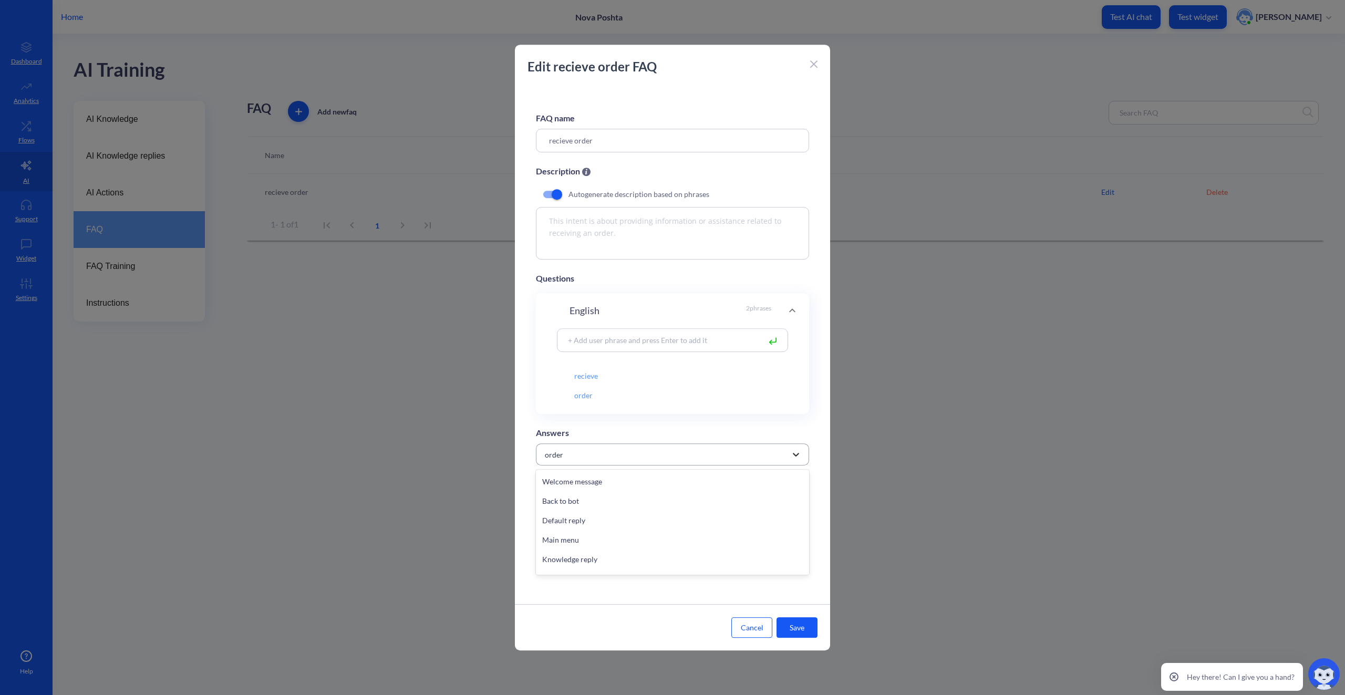
click at [796, 455] on icon at bounding box center [796, 454] width 11 height 11
click at [794, 457] on icon at bounding box center [796, 454] width 11 height 11
click at [791, 312] on icon at bounding box center [792, 310] width 13 height 13
click at [789, 308] on icon at bounding box center [792, 310] width 13 height 13
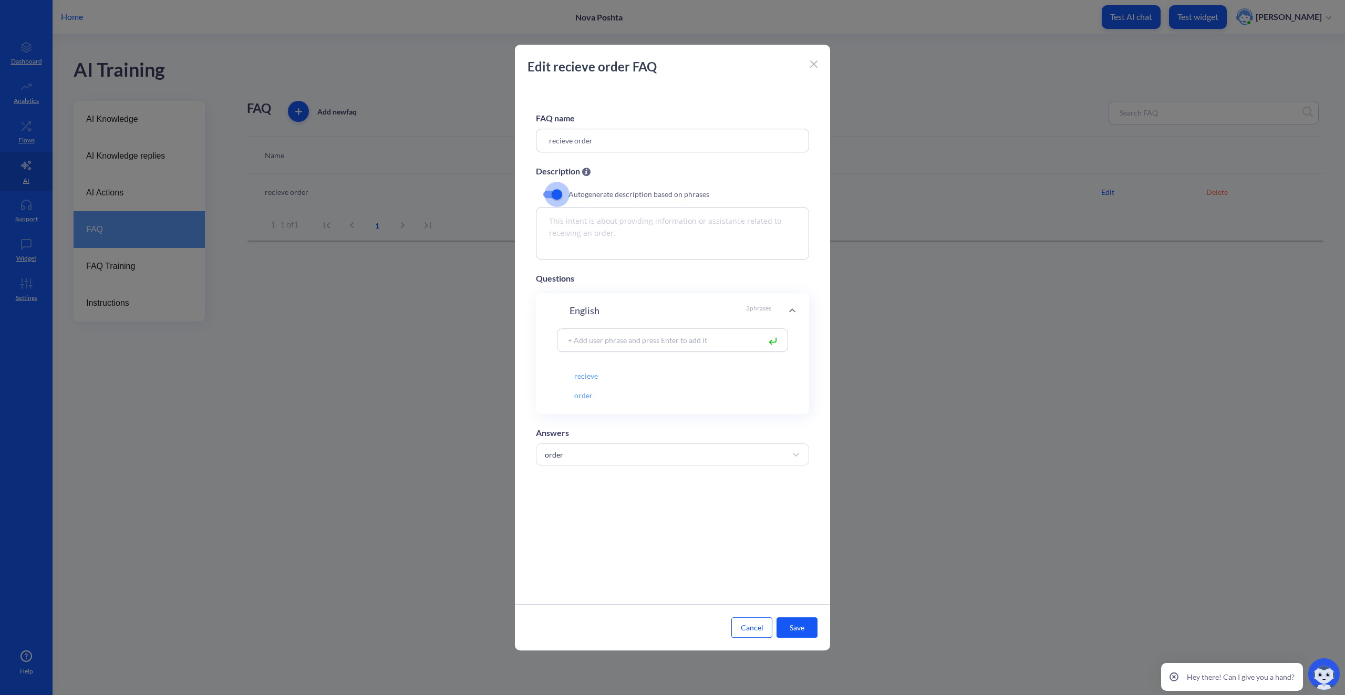
click at [554, 195] on input "checkbox" at bounding box center [556, 194] width 25 height 25
checkbox input "false"
click at [647, 235] on textarea "This intent is about providing information or assistance related to receiving a…" at bounding box center [672, 233] width 273 height 53
drag, startPoint x: 705, startPoint y: 236, endPoint x: 614, endPoint y: 234, distance: 90.9
click at [614, 234] on textarea "This intent is about providing information or assistance related to receiving a…" at bounding box center [672, 233] width 273 height 53
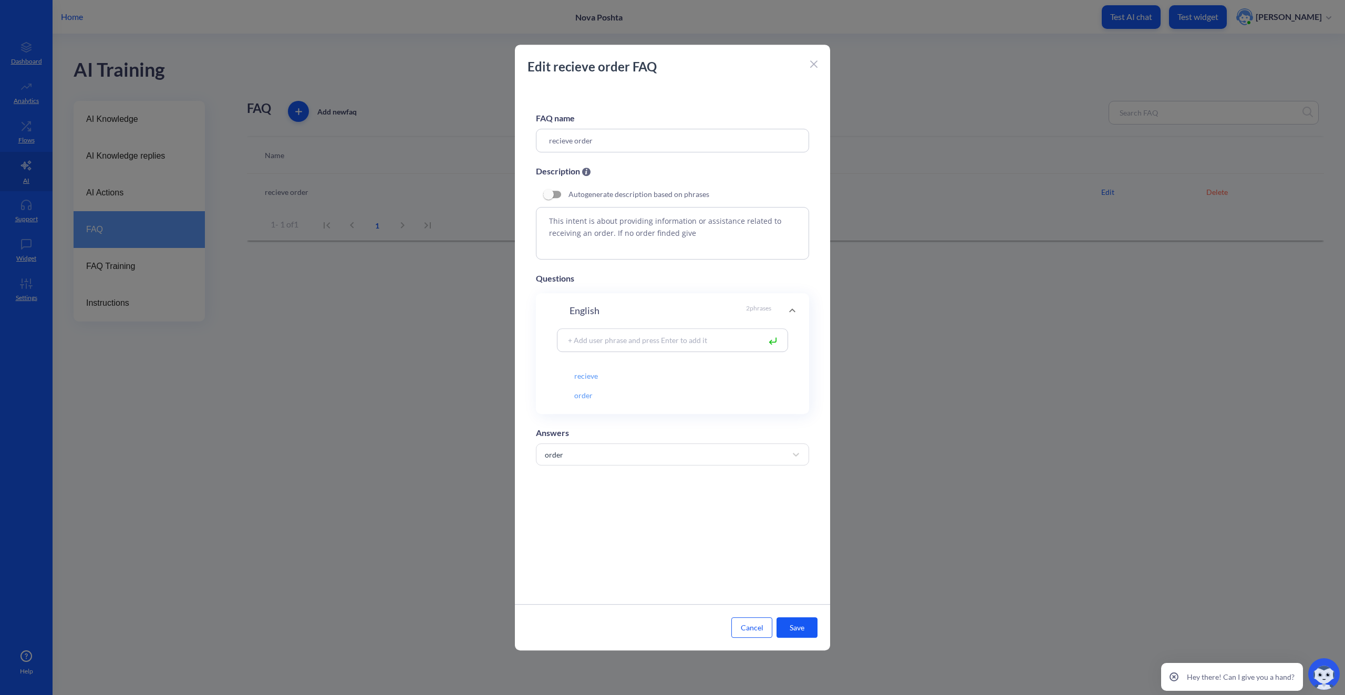
type textarea "This intent is about providing information or assistance related to receiving a…"
click at [554, 191] on input "checkbox" at bounding box center [548, 194] width 25 height 25
checkbox input "true"
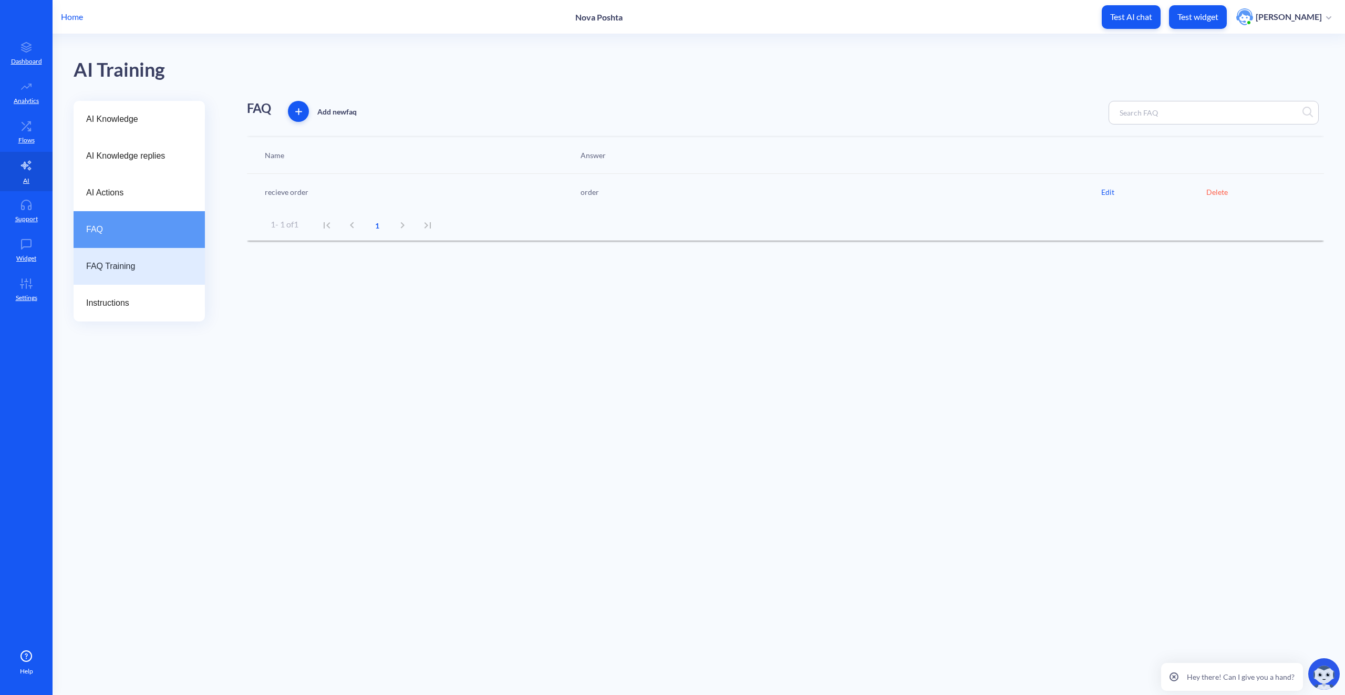
click at [152, 267] on span "FAQ Training" at bounding box center [135, 266] width 98 height 13
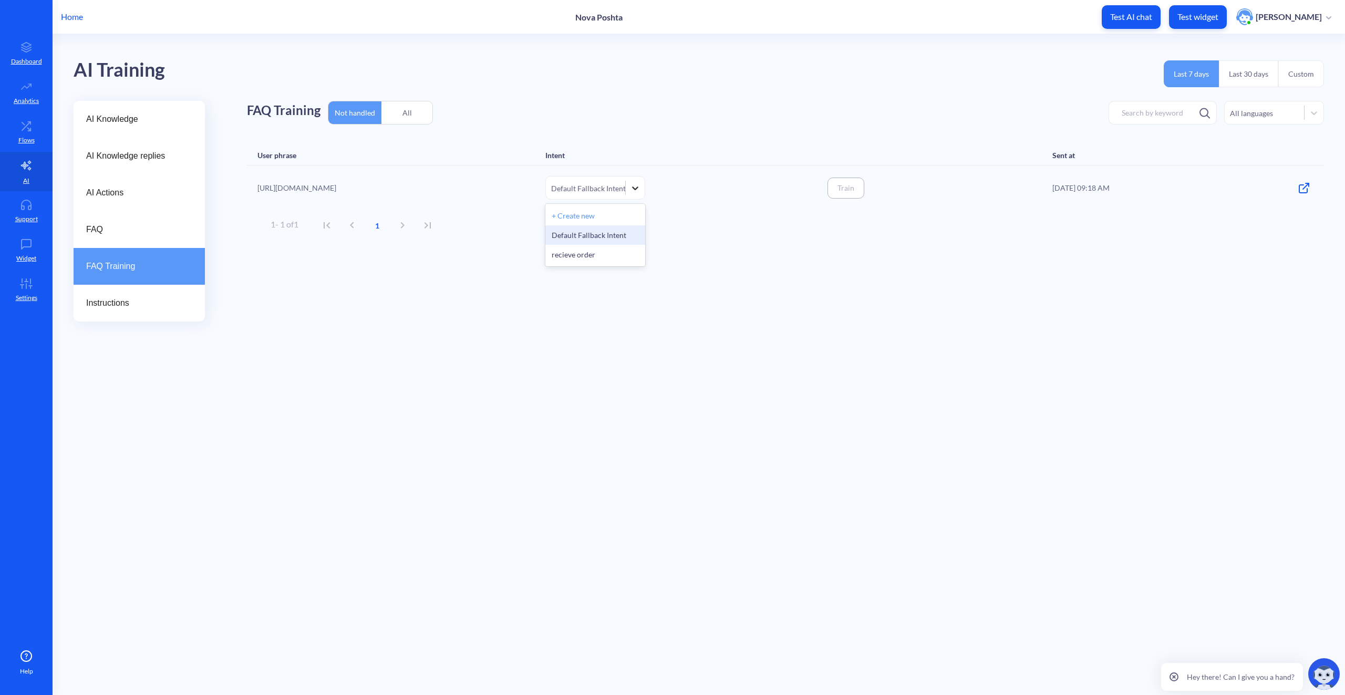
click at [637, 186] on icon at bounding box center [635, 188] width 11 height 11
click at [615, 251] on div "recieve order" at bounding box center [595, 254] width 100 height 19
click at [129, 234] on span "FAQ" at bounding box center [135, 229] width 98 height 13
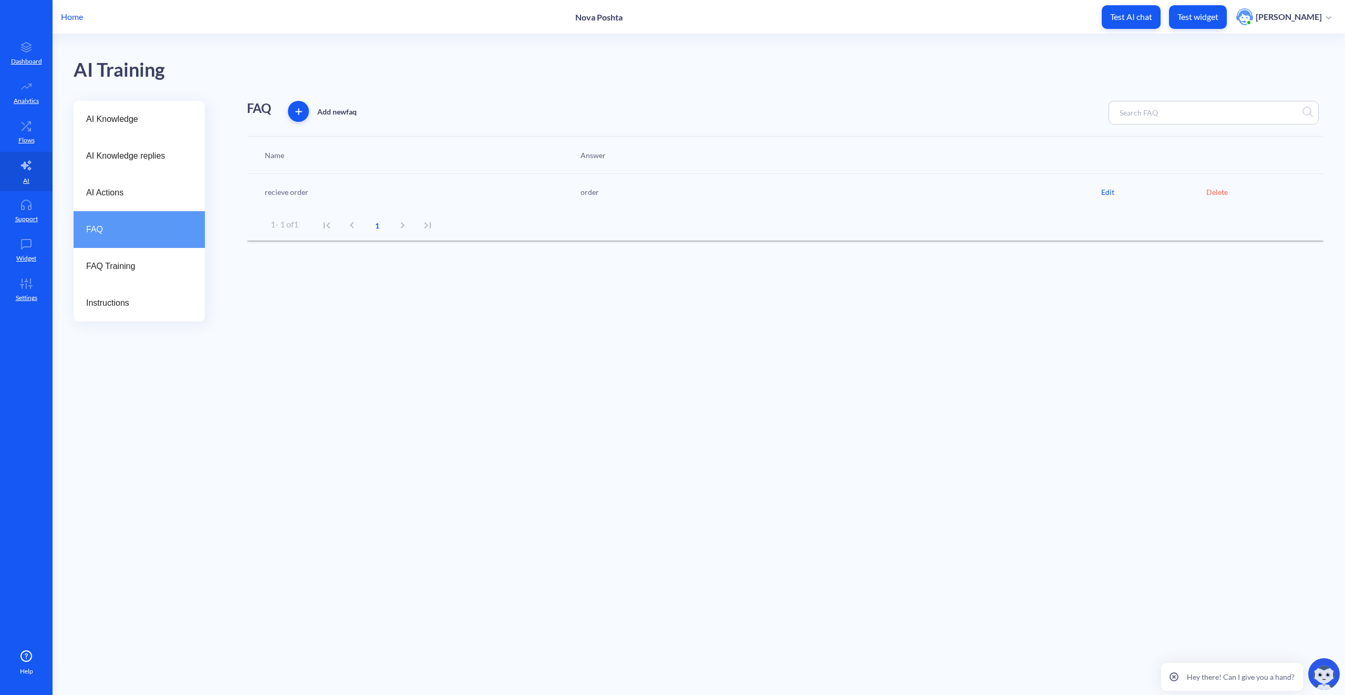
click at [503, 294] on div "FAQ Add new faq Name Answer recieve order order Edit Delete Rows per page: 10 1…" at bounding box center [785, 211] width 1077 height 221
click at [116, 124] on span "AI Knowledge" at bounding box center [135, 119] width 98 height 13
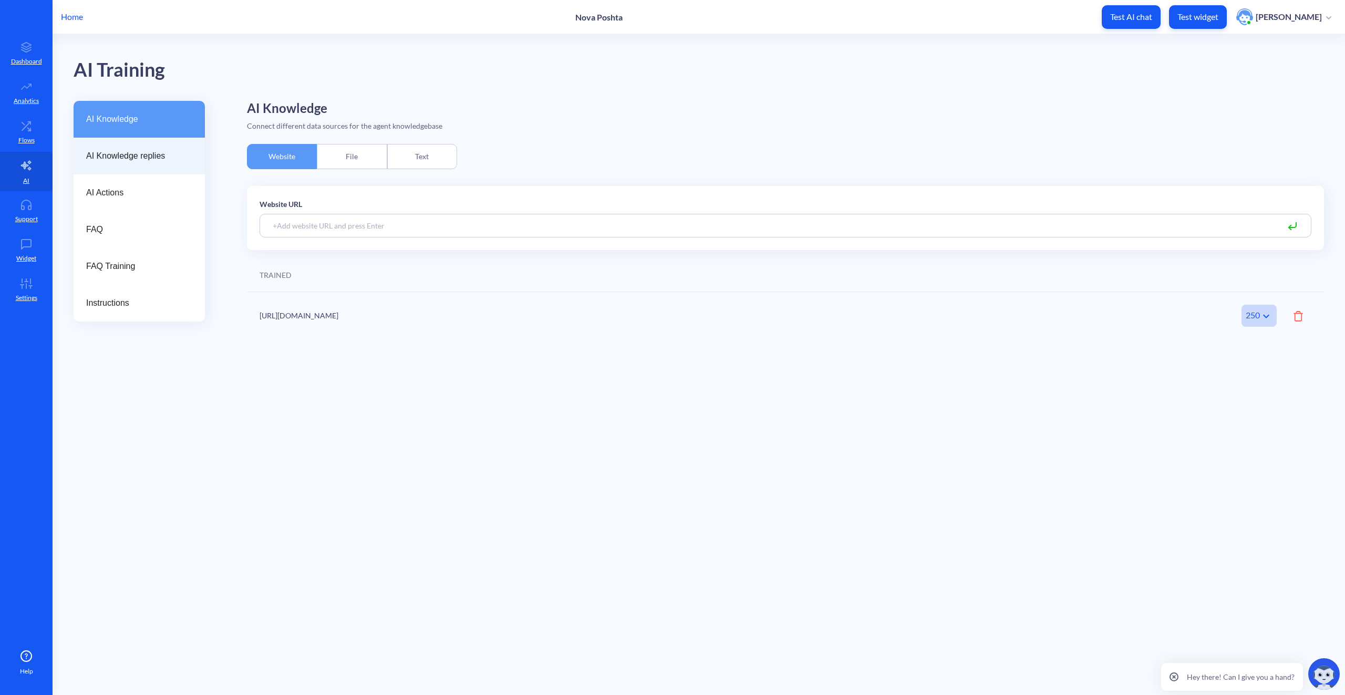
click at [121, 150] on span "AI Knowledge replies" at bounding box center [135, 156] width 98 height 13
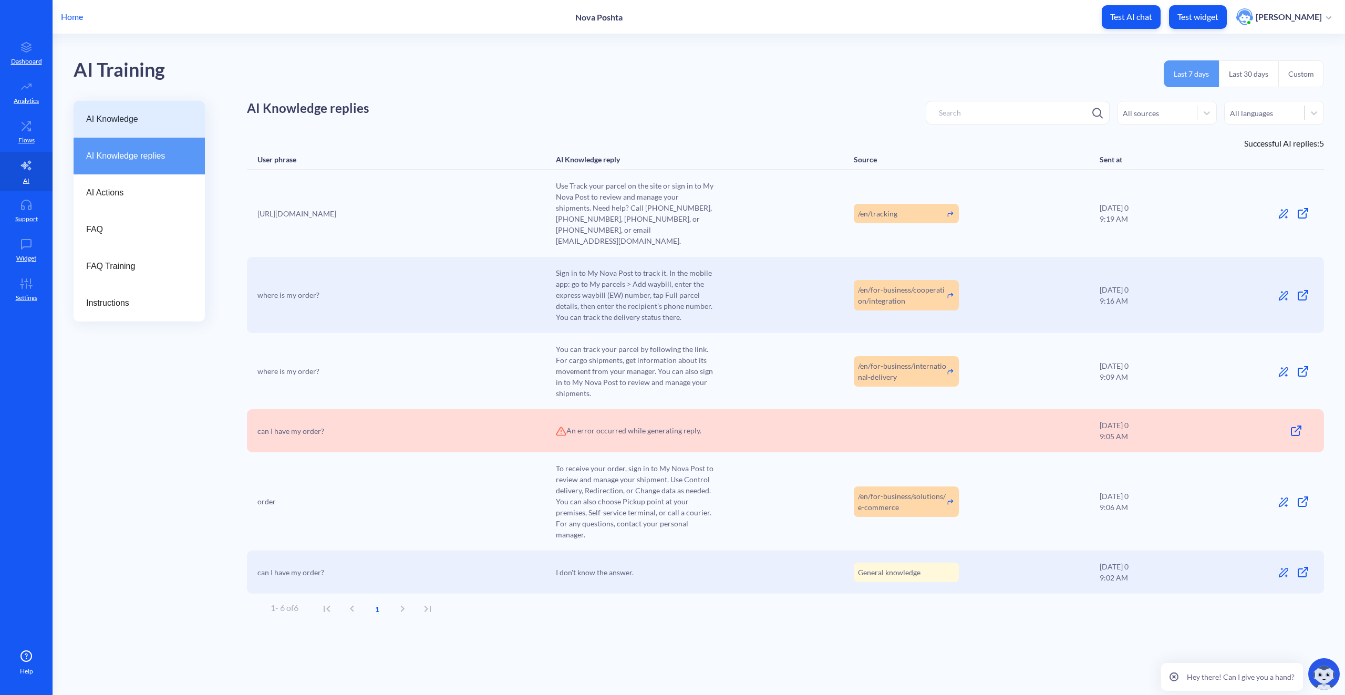
click at [122, 128] on div "AI Knowledge" at bounding box center [139, 119] width 131 height 37
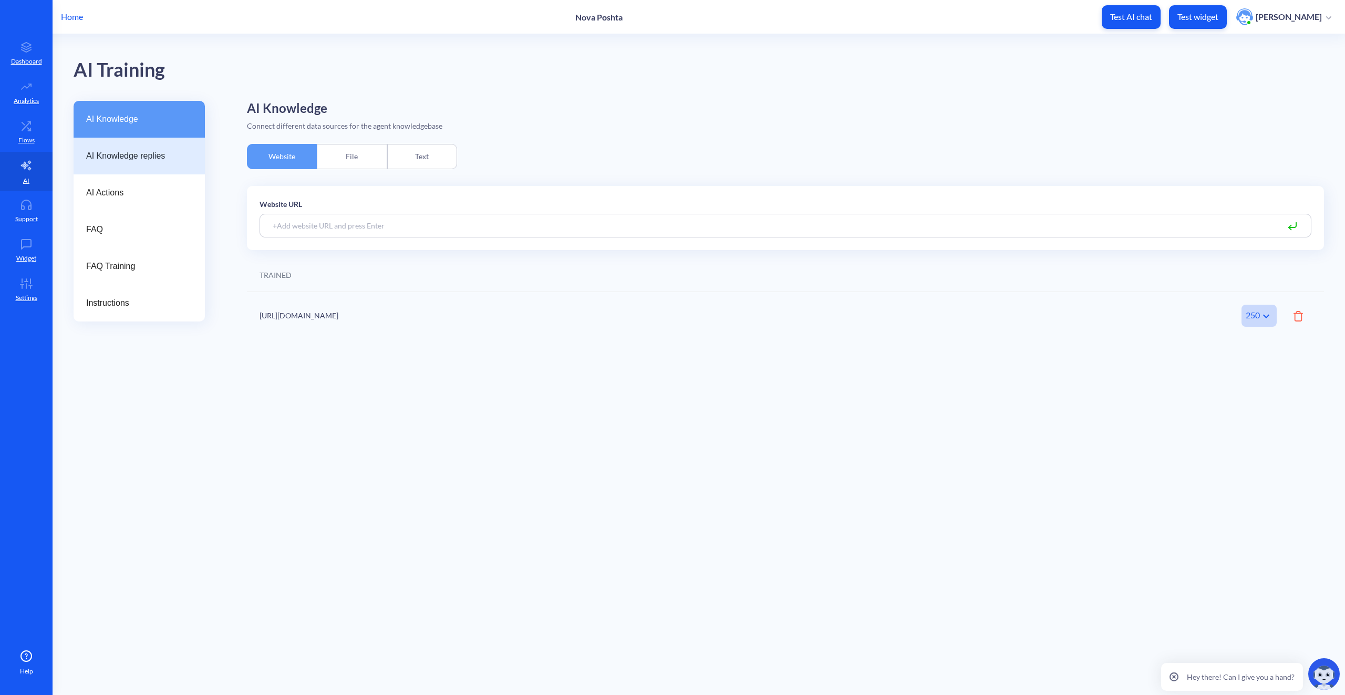
click at [122, 159] on span "AI Knowledge replies" at bounding box center [135, 156] width 98 height 13
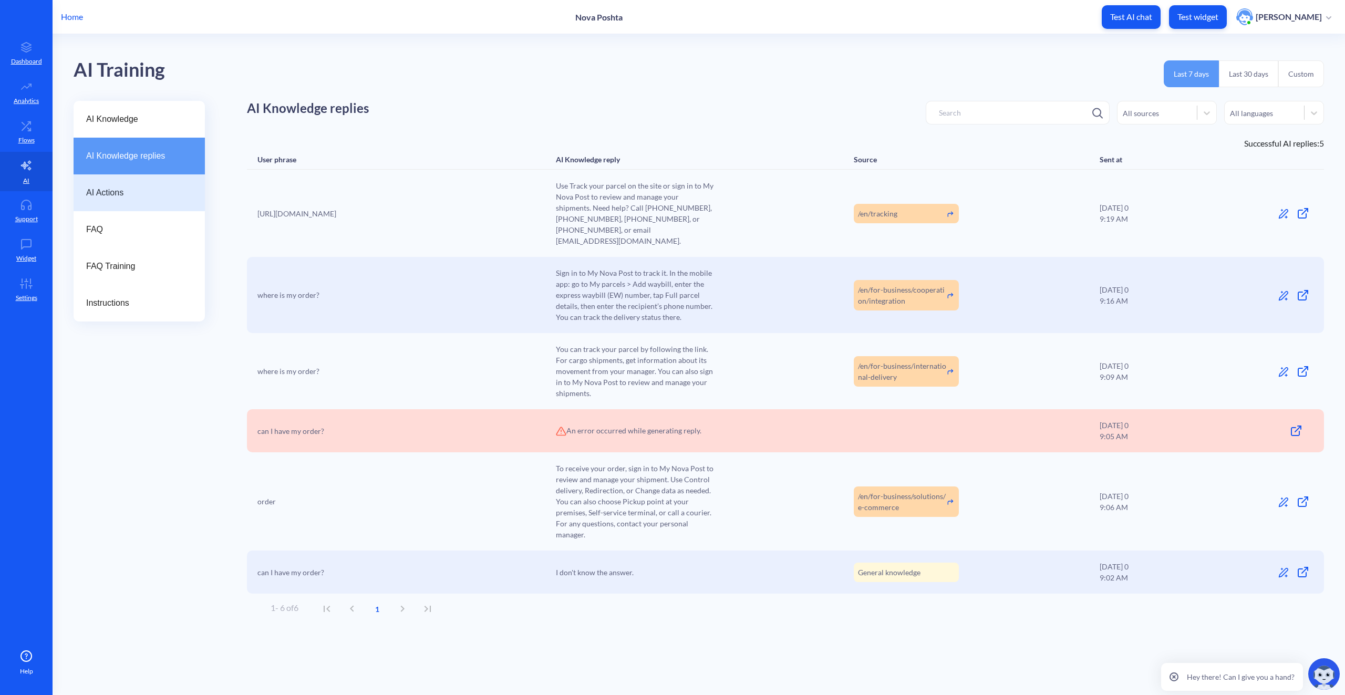
click at [118, 187] on span "AI Actions" at bounding box center [135, 193] width 98 height 13
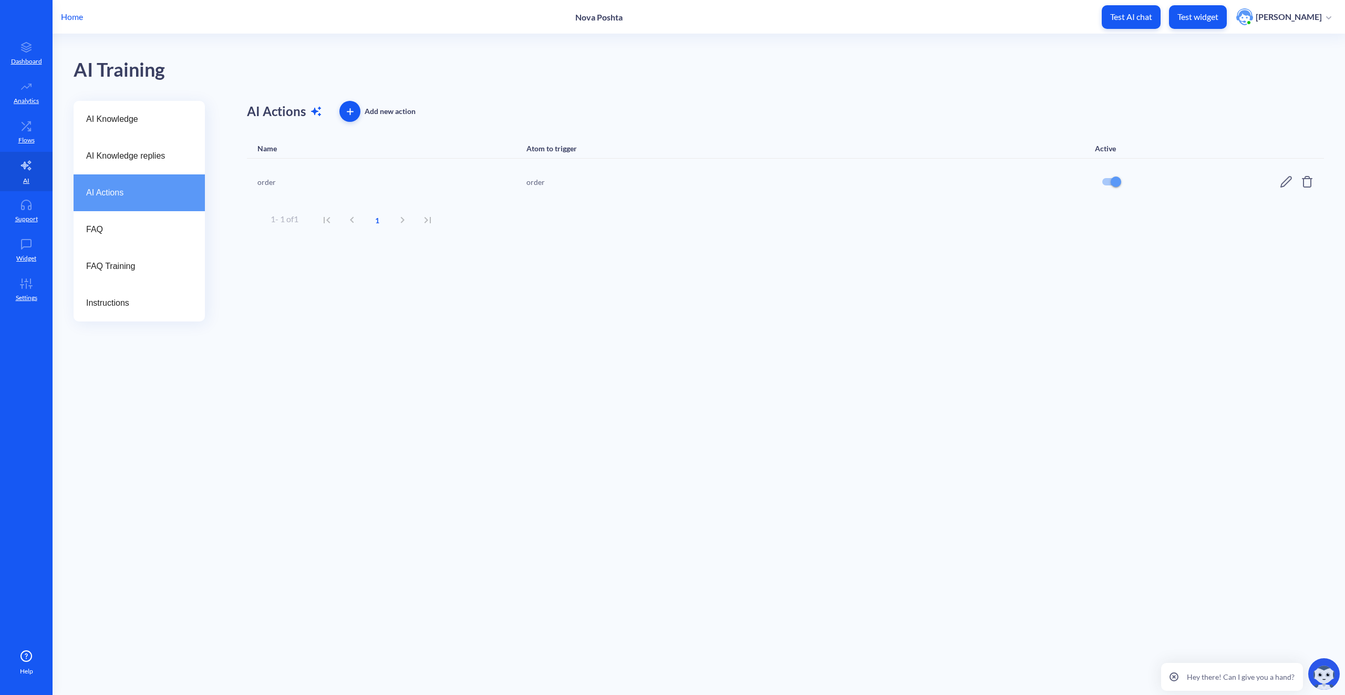
click at [347, 256] on div "AI Actions Add new action Name Atom to trigger Active order order Rows per page…" at bounding box center [785, 211] width 1077 height 221
click at [527, 181] on div "order" at bounding box center [750, 182] width 447 height 11
click at [264, 182] on div "order" at bounding box center [330, 182] width 147 height 11
click at [1285, 188] on div "order order" at bounding box center [785, 182] width 1077 height 46
click at [1284, 183] on icon at bounding box center [1286, 182] width 13 height 13
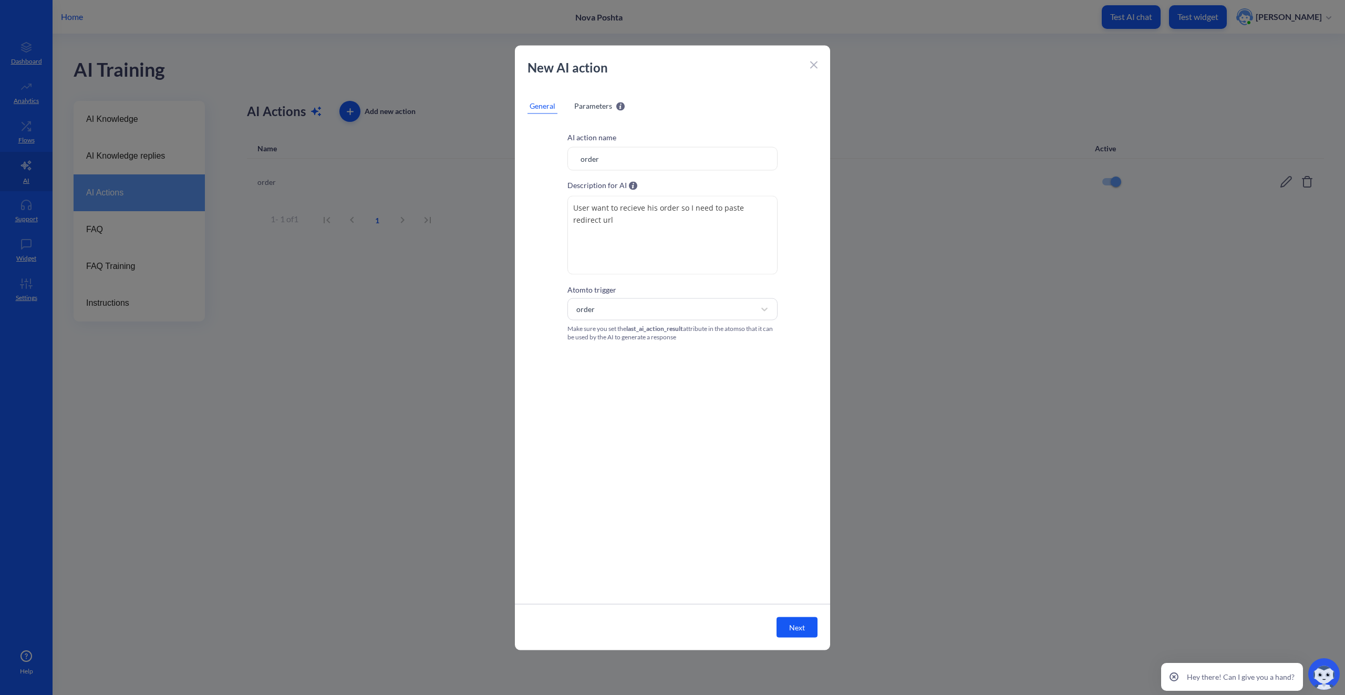
click at [814, 64] on icon at bounding box center [813, 64] width 7 height 7
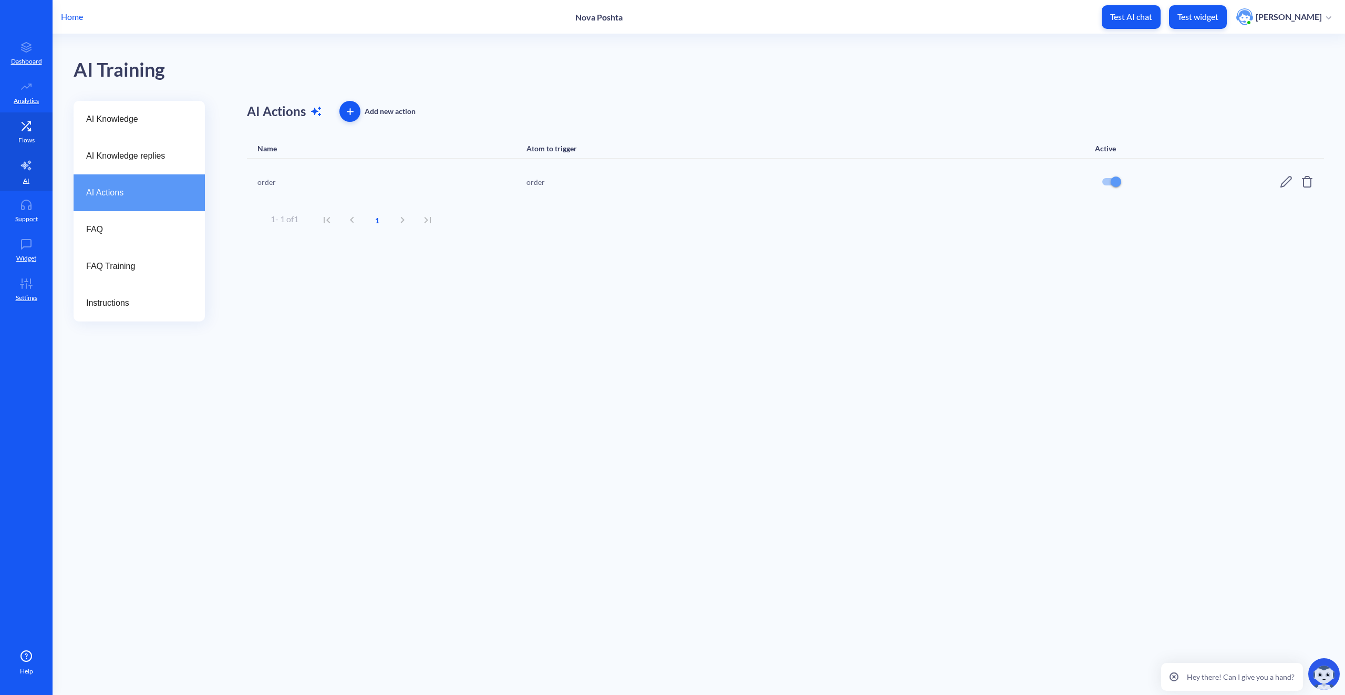
click at [36, 124] on icon at bounding box center [26, 126] width 21 height 11
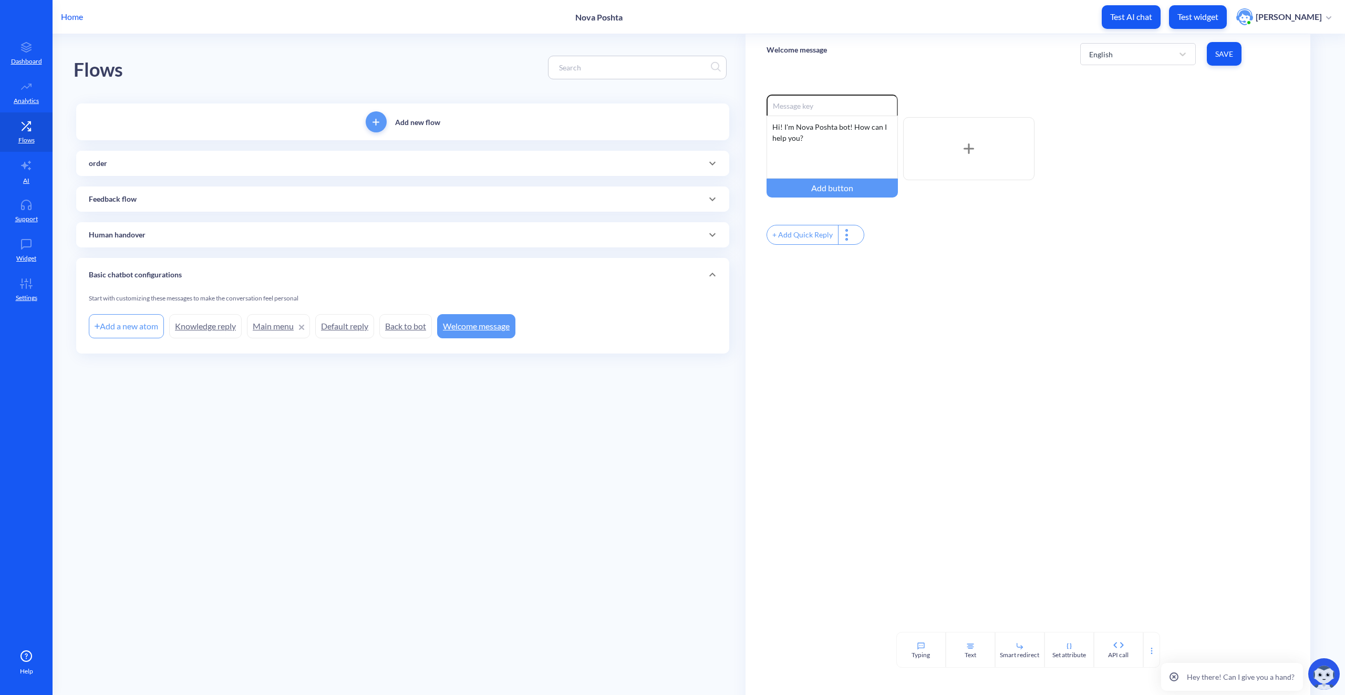
click at [133, 156] on div "order" at bounding box center [402, 163] width 653 height 25
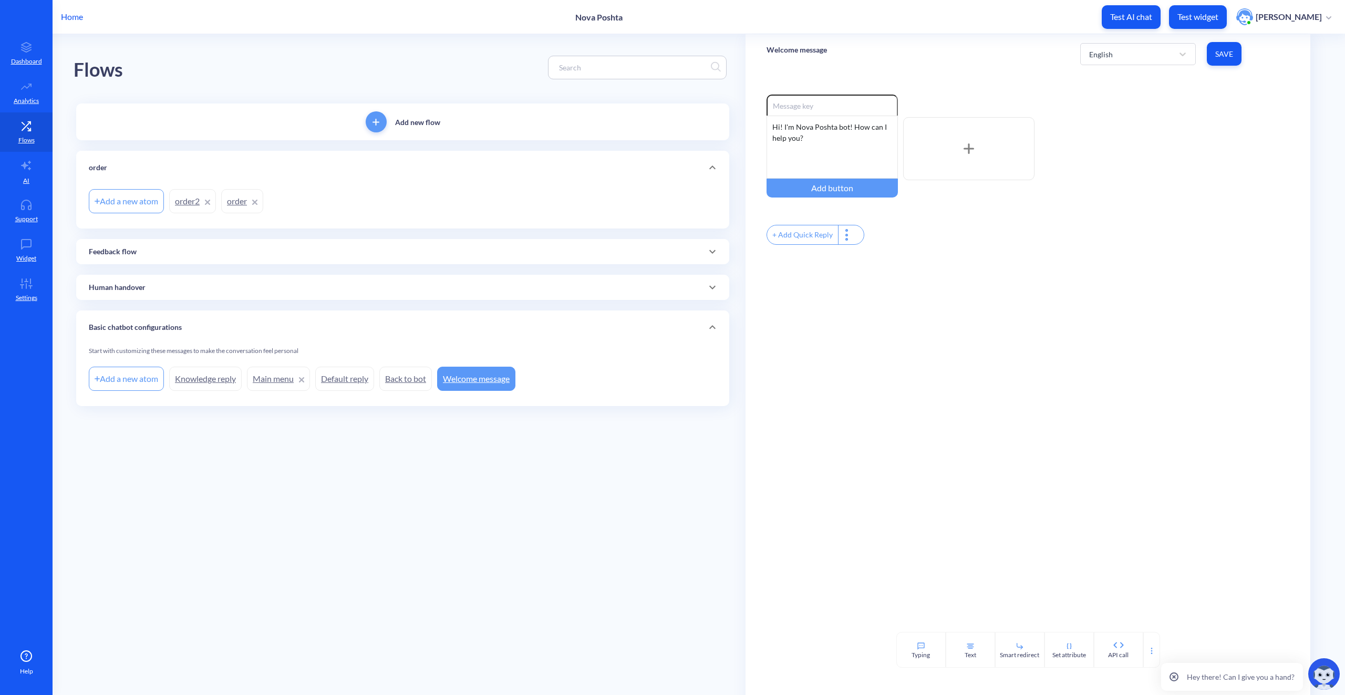
click at [191, 203] on link "order2" at bounding box center [192, 201] width 47 height 24
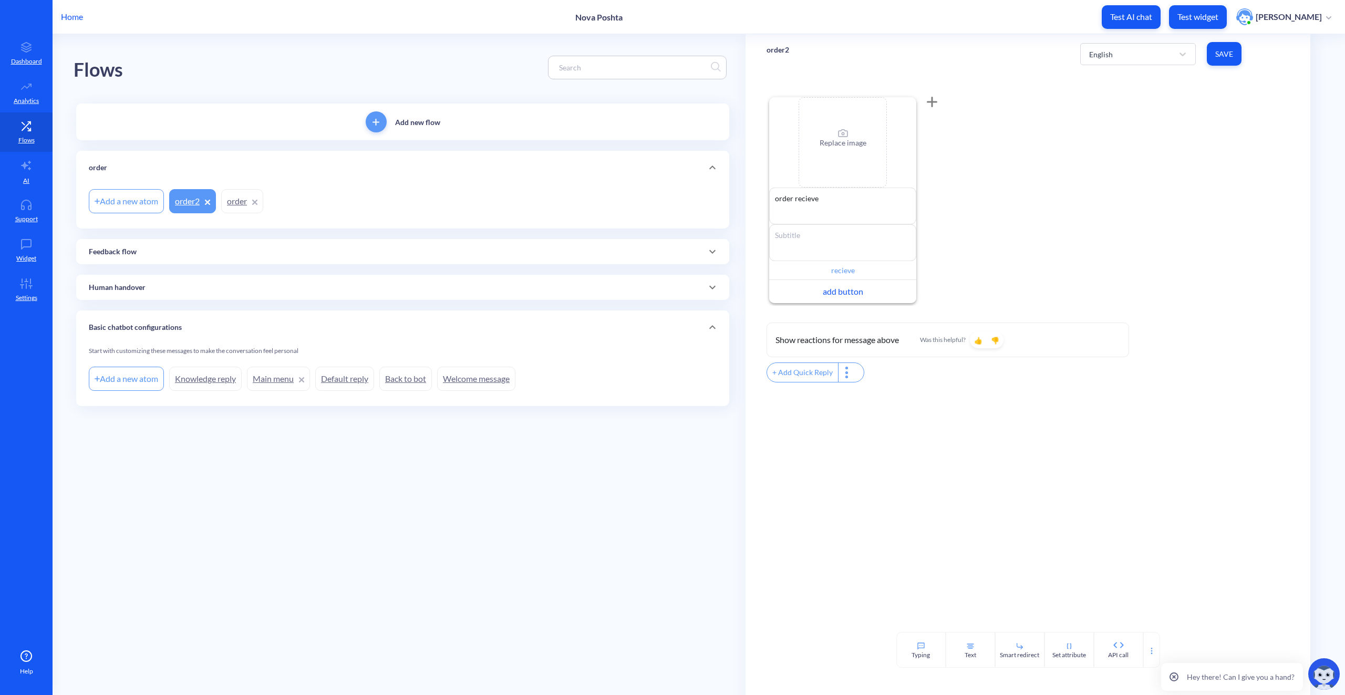
click at [239, 202] on link "order" at bounding box center [242, 201] width 42 height 24
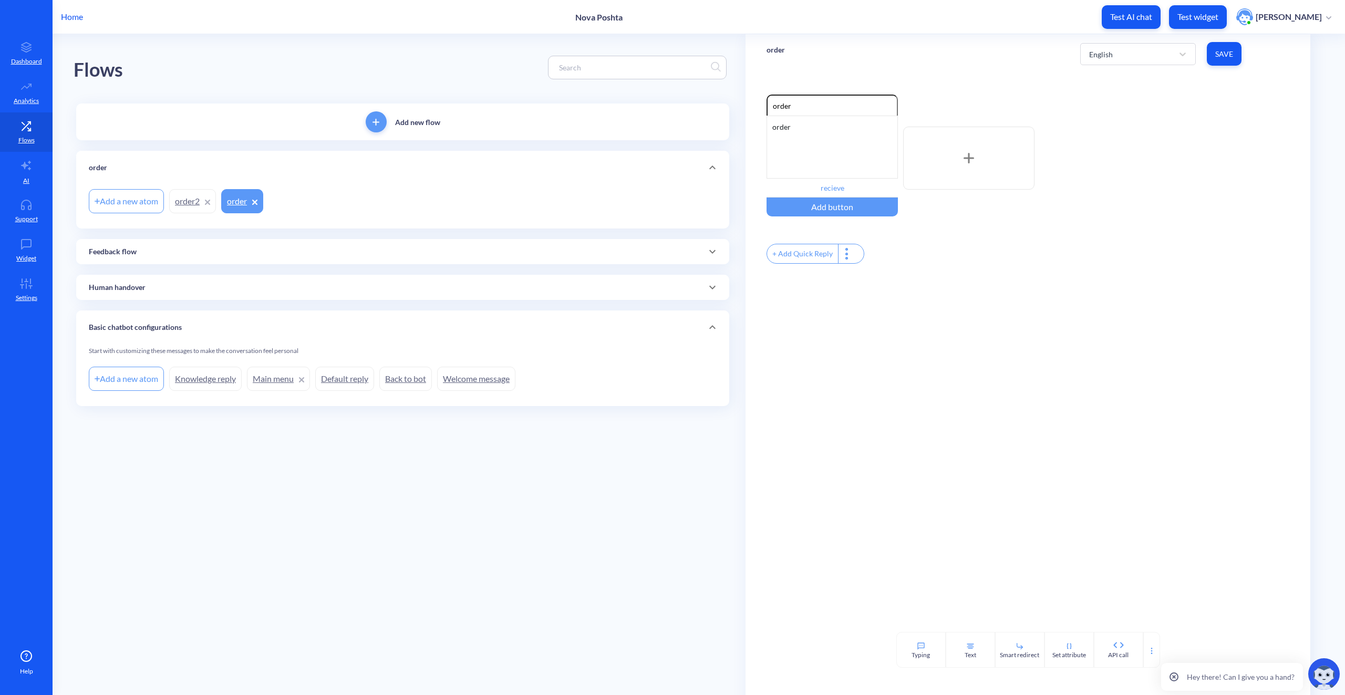
click at [192, 202] on link "order2" at bounding box center [192, 201] width 47 height 24
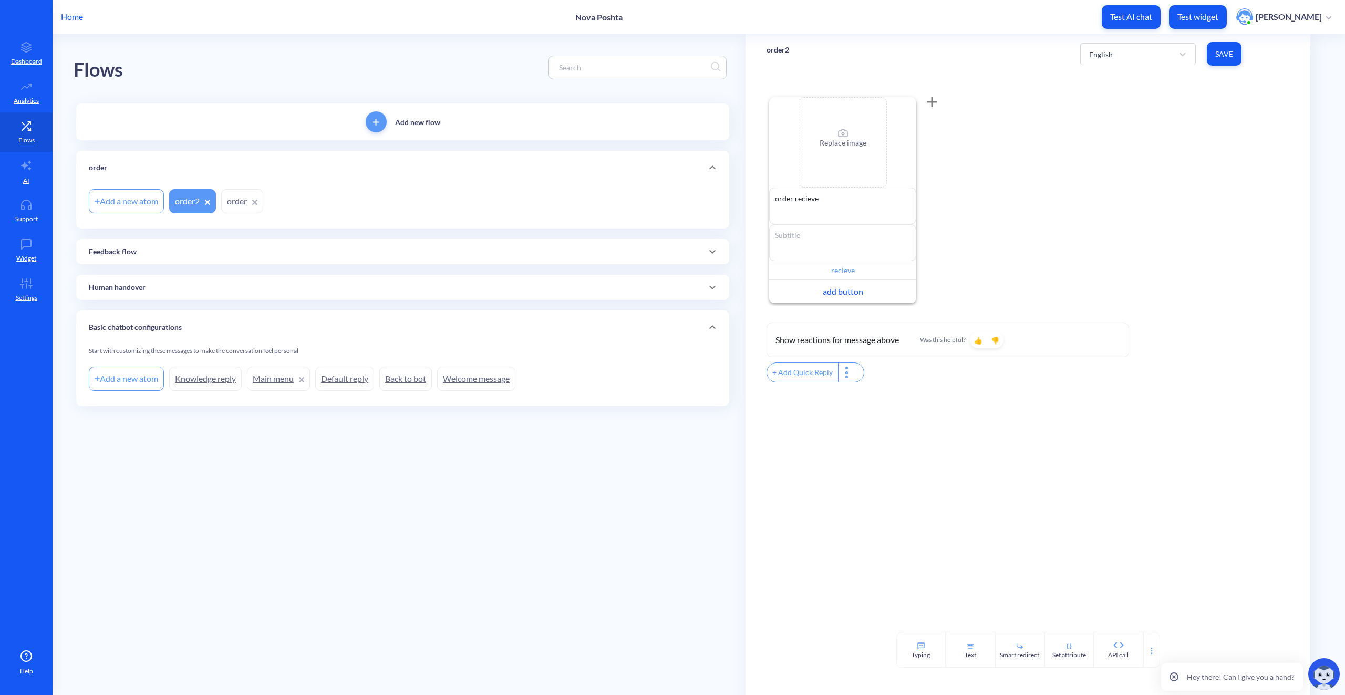
click at [210, 200] on icon at bounding box center [207, 202] width 5 height 5
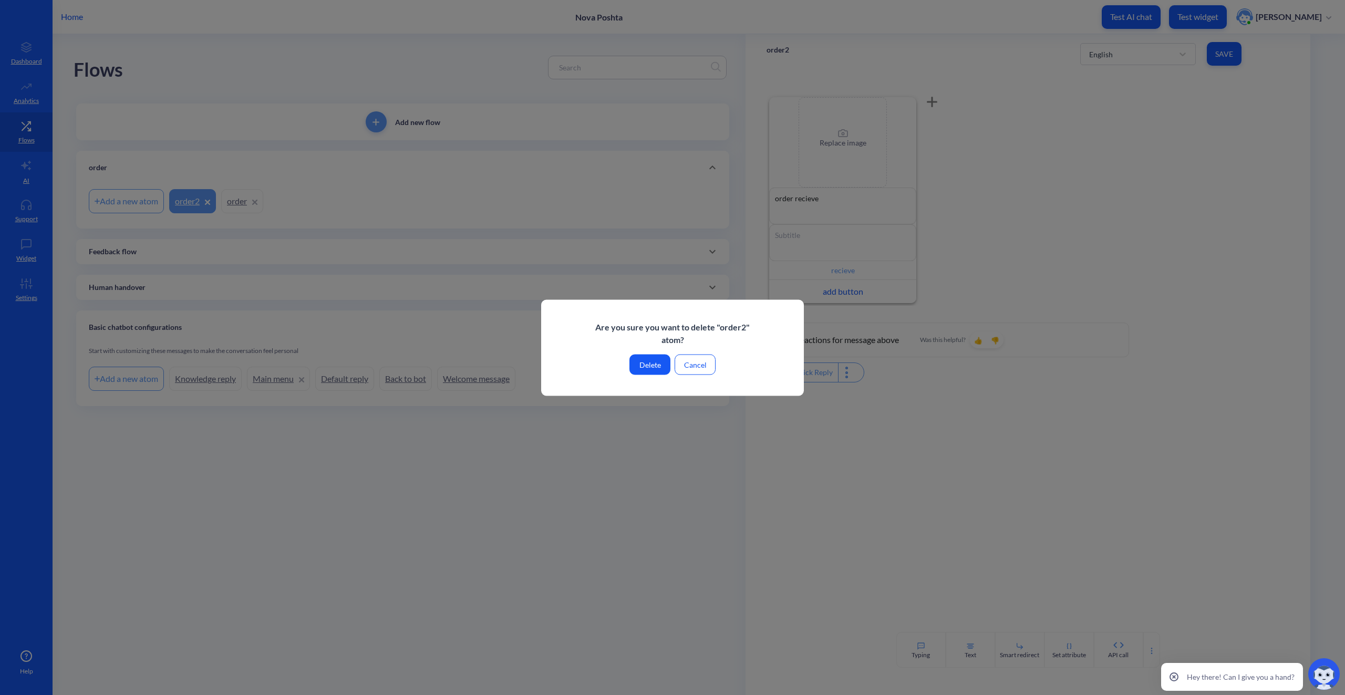
click at [639, 365] on button "Delete" at bounding box center [650, 364] width 41 height 20
click at [651, 366] on button "Delete" at bounding box center [650, 364] width 41 height 20
click at [652, 364] on button "Delete" at bounding box center [650, 364] width 41 height 20
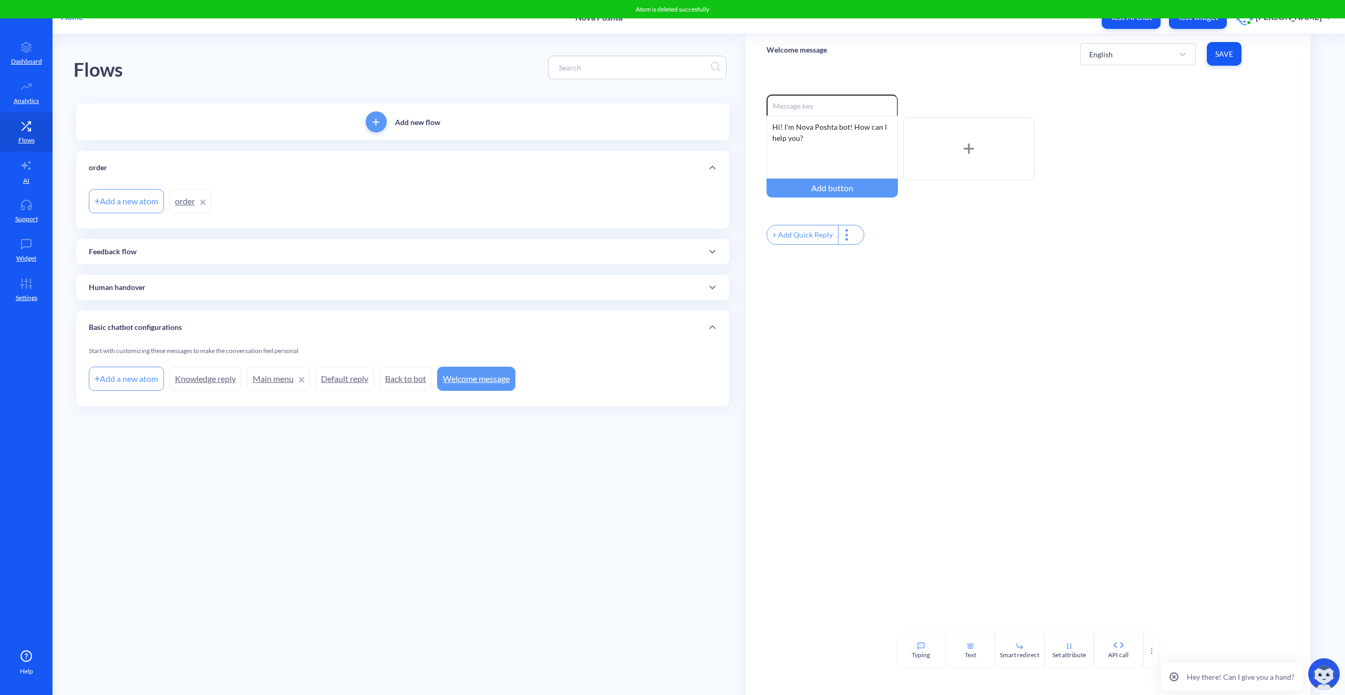
click at [189, 206] on link "order" at bounding box center [190, 201] width 42 height 24
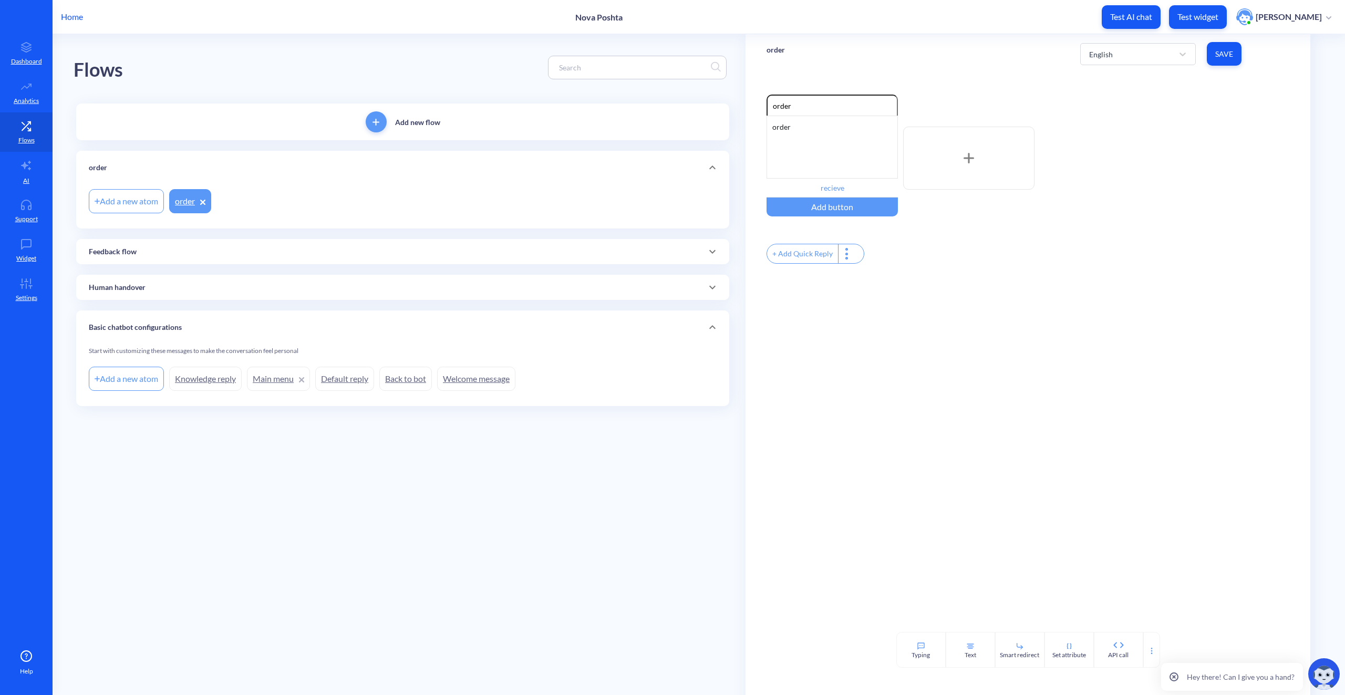
drag, startPoint x: 944, startPoint y: 327, endPoint x: 922, endPoint y: 308, distance: 28.7
click at [943, 327] on div "Enable reactions order order recieve Add button + Add Quick Reply" at bounding box center [1028, 353] width 565 height 559
click at [133, 200] on div "Add a new atom" at bounding box center [126, 201] width 75 height 24
type input "create order"
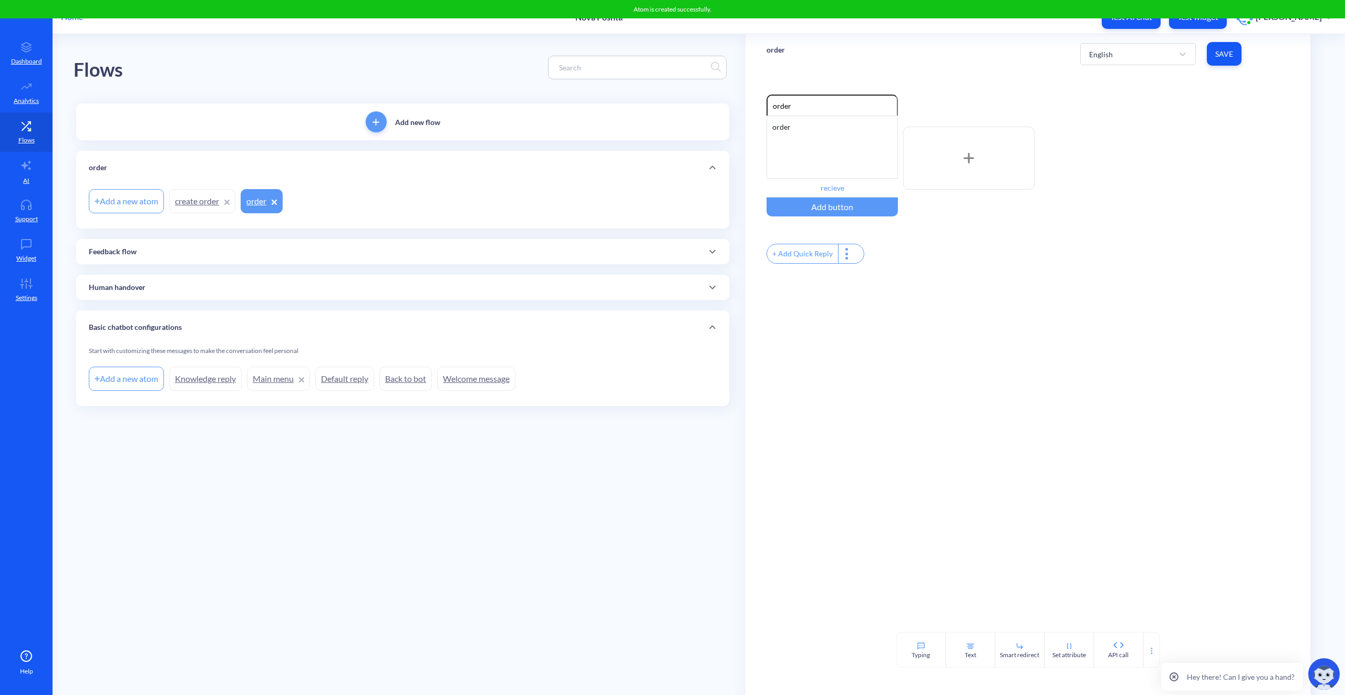
click at [203, 198] on link "create order" at bounding box center [202, 201] width 66 height 24
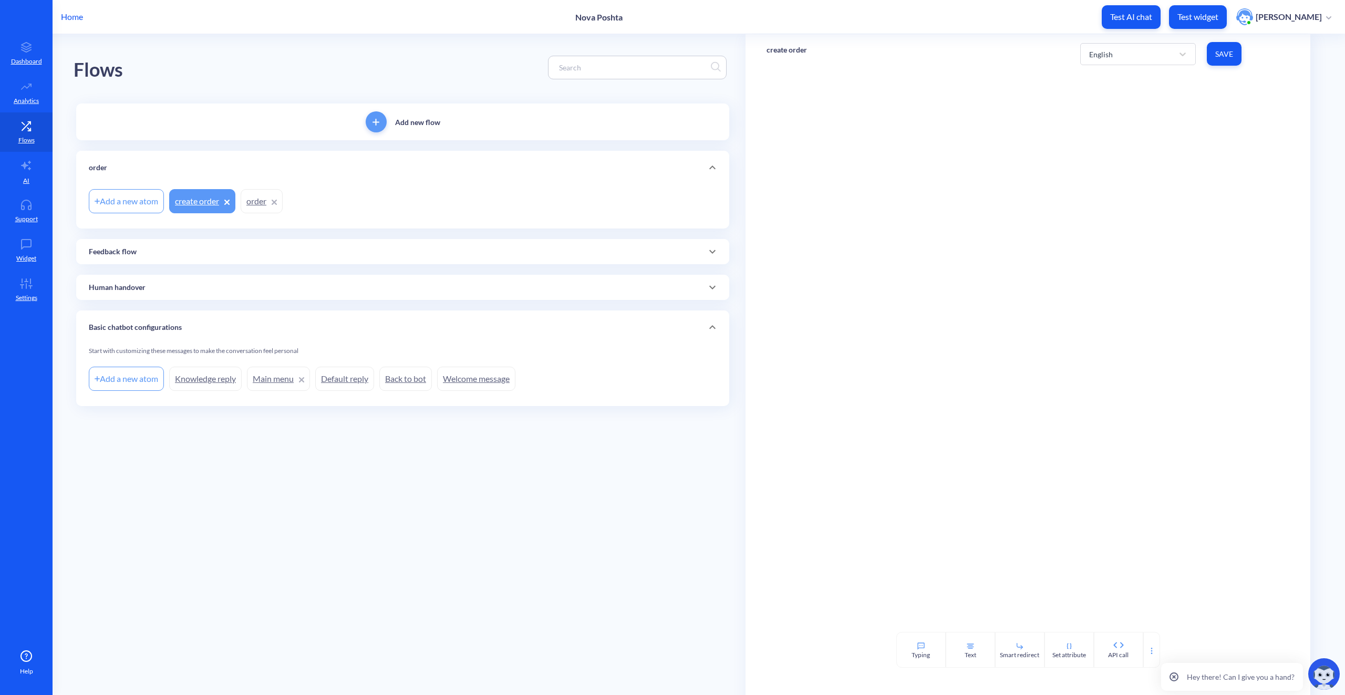
click at [1086, 97] on div at bounding box center [1028, 353] width 565 height 559
click at [1149, 659] on div at bounding box center [1151, 650] width 17 height 36
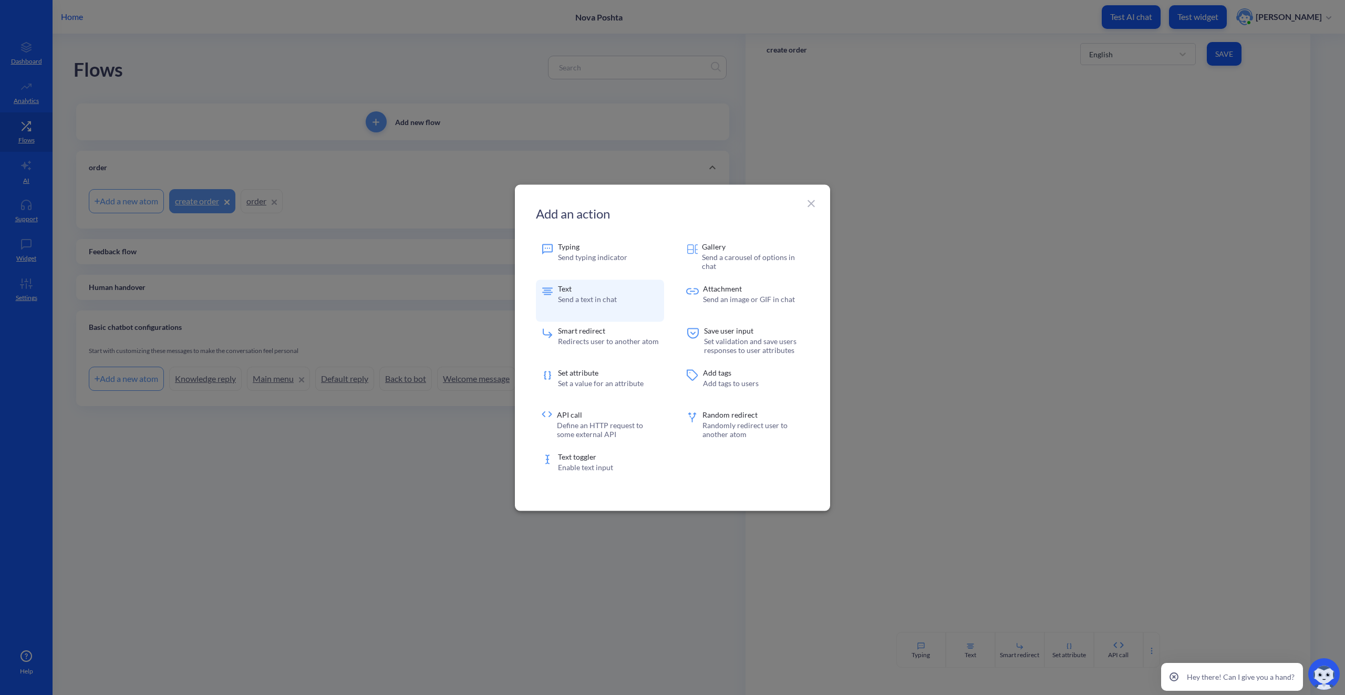
click at [581, 300] on p "Send a text in chat" at bounding box center [587, 298] width 59 height 9
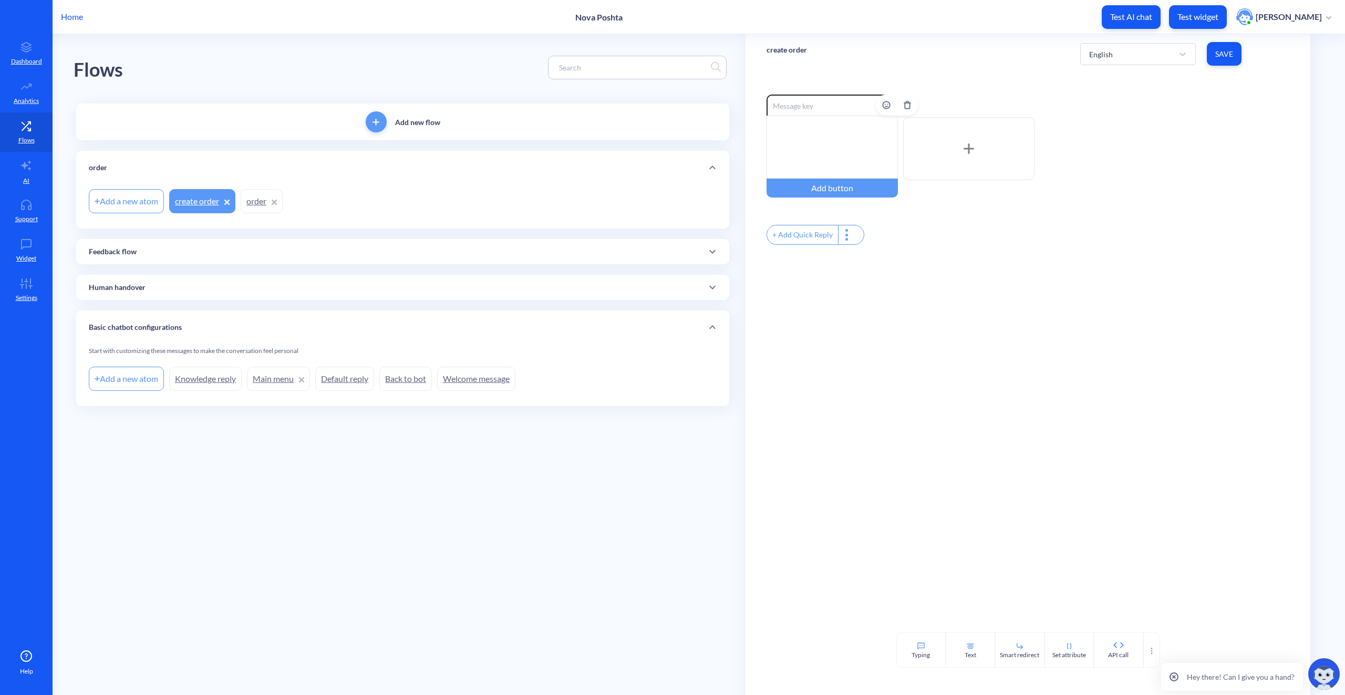
click at [801, 109] on input at bounding box center [832, 105] width 131 height 21
type input "createorder"
click at [834, 133] on div at bounding box center [832, 147] width 131 height 63
click at [841, 128] on div "No order fin" at bounding box center [832, 147] width 131 height 63
